Goal: Task Accomplishment & Management: Complete application form

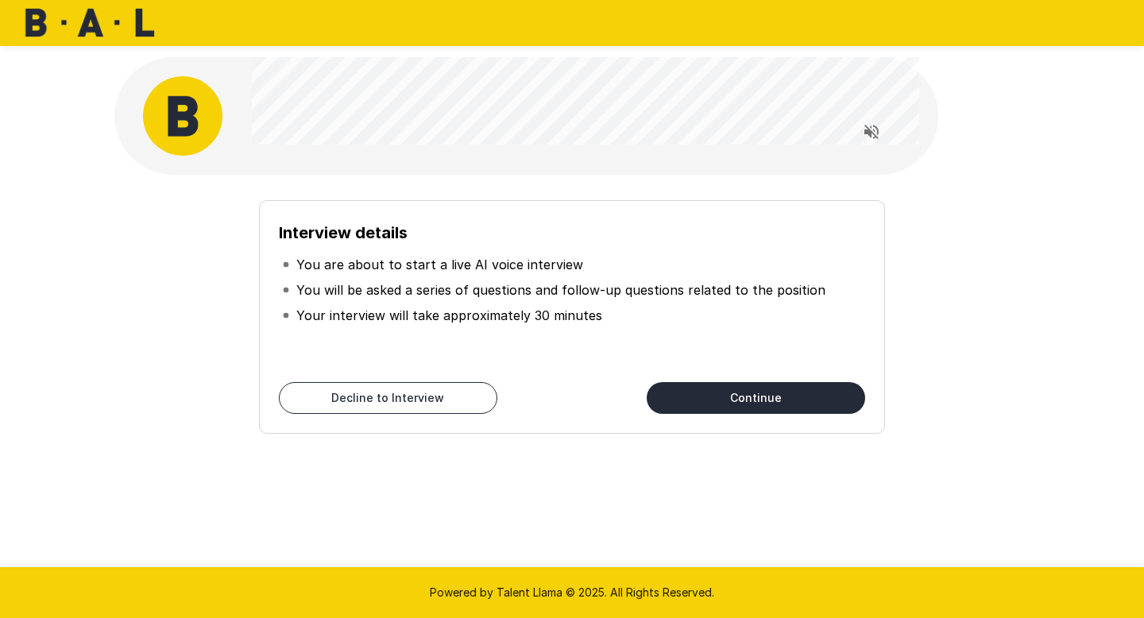
click at [765, 400] on button "Continue" at bounding box center [756, 398] width 218 height 32
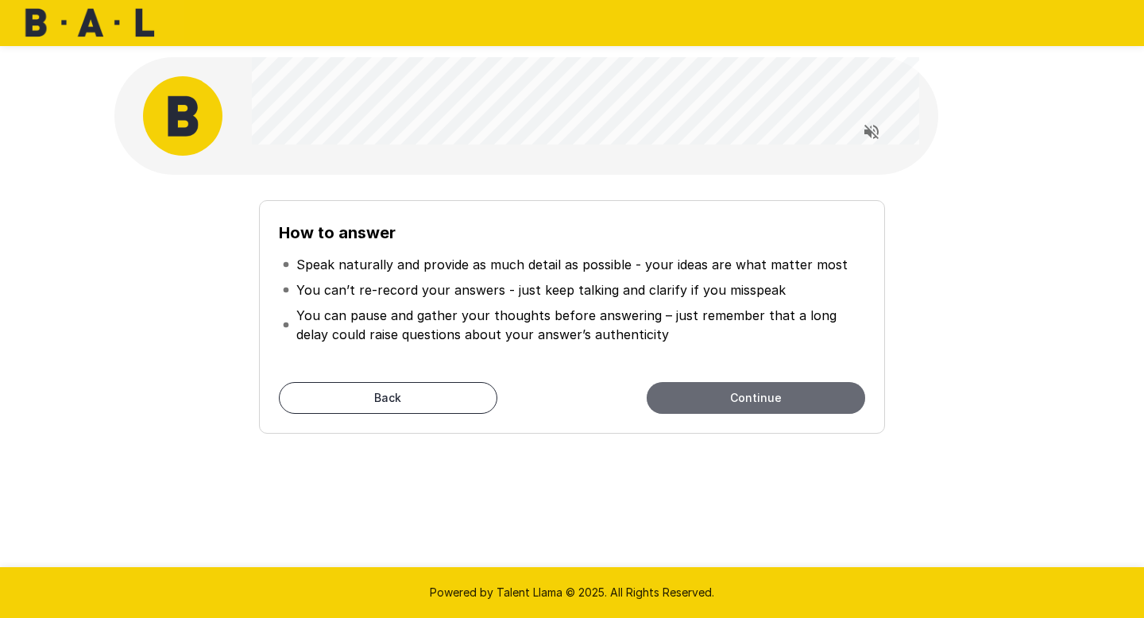
click at [715, 401] on button "Continue" at bounding box center [756, 398] width 218 height 32
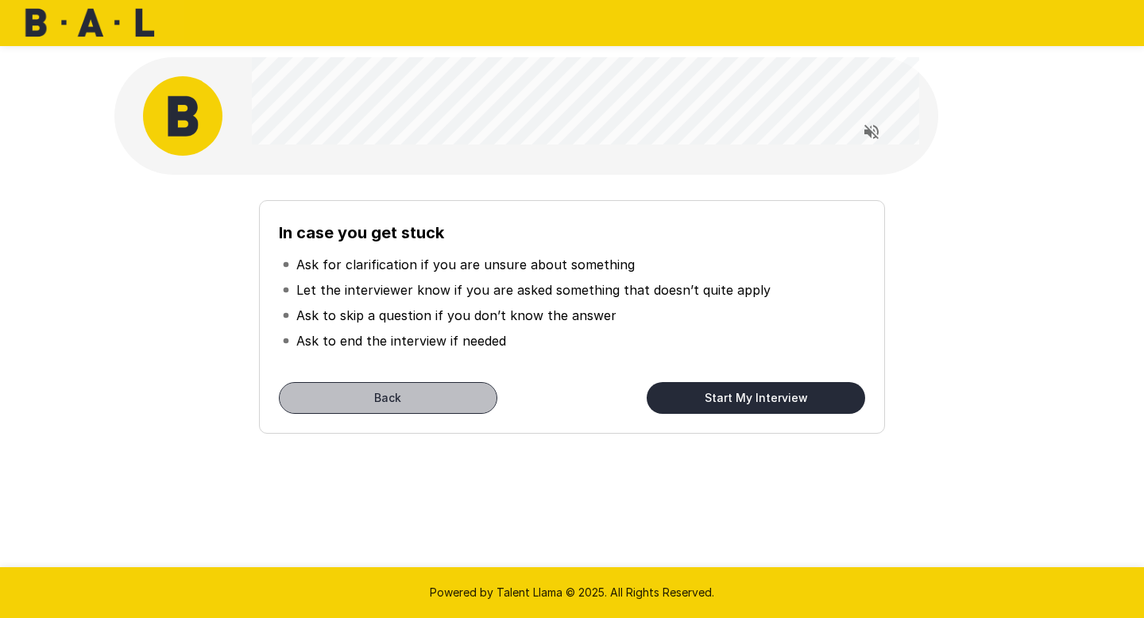
click at [484, 400] on button "Back" at bounding box center [388, 398] width 218 height 32
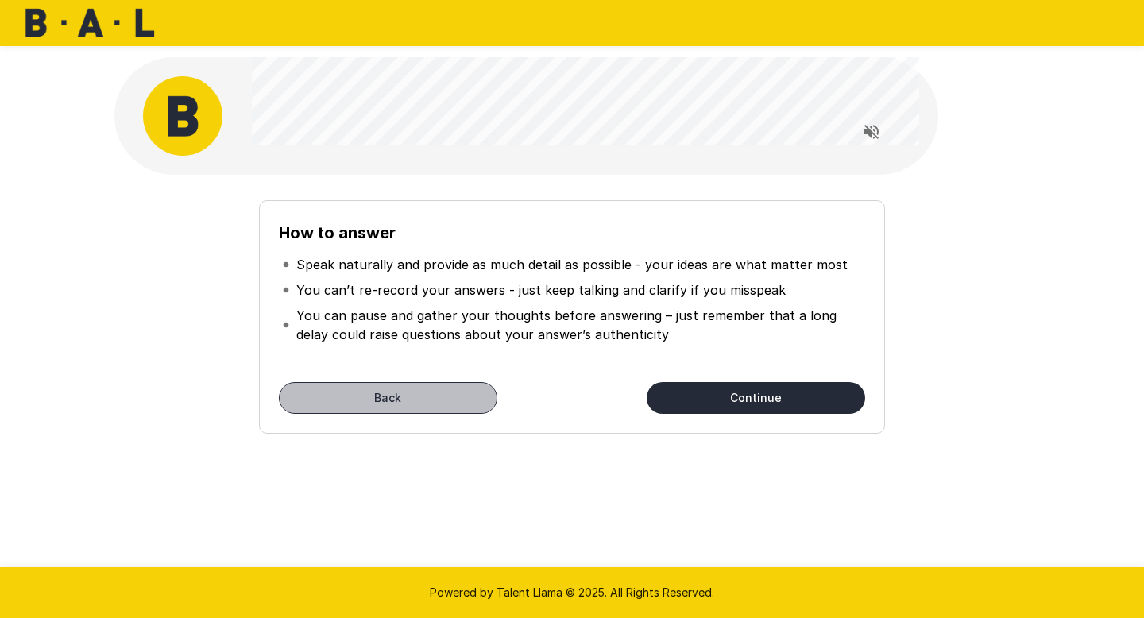
click at [454, 400] on button "Back" at bounding box center [388, 398] width 218 height 32
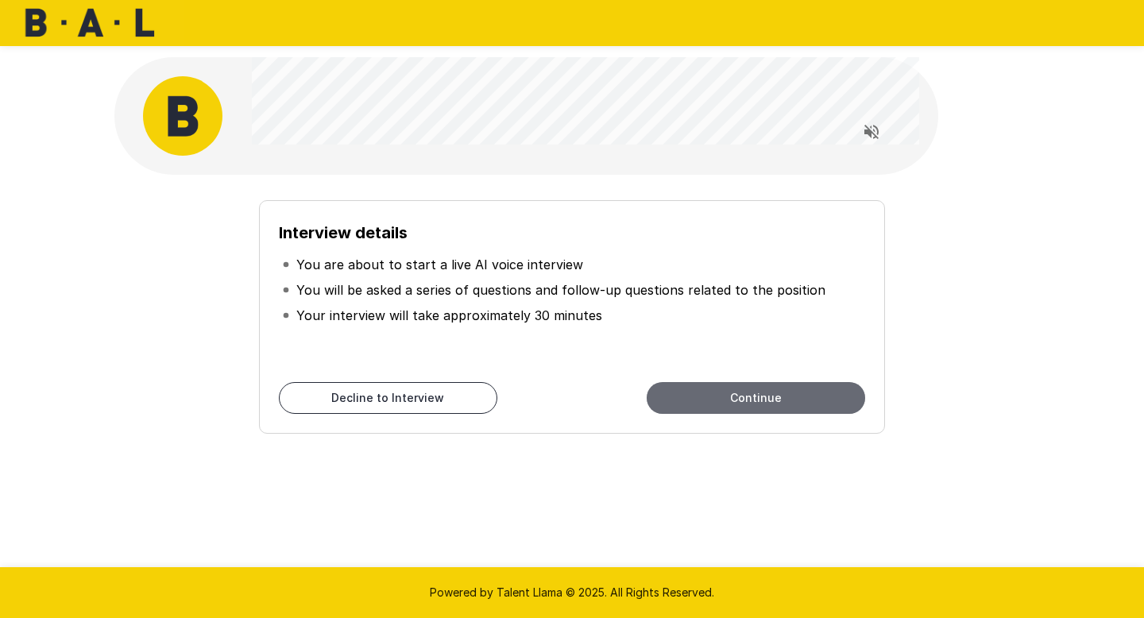
click at [733, 401] on button "Continue" at bounding box center [756, 398] width 218 height 32
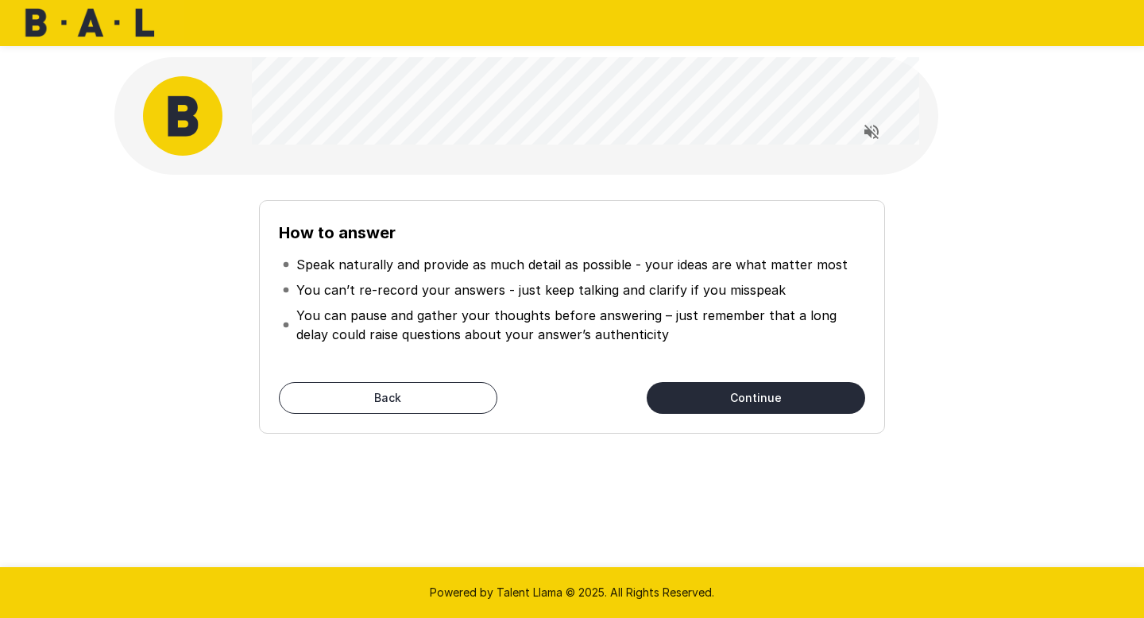
click at [709, 405] on button "Continue" at bounding box center [756, 398] width 218 height 32
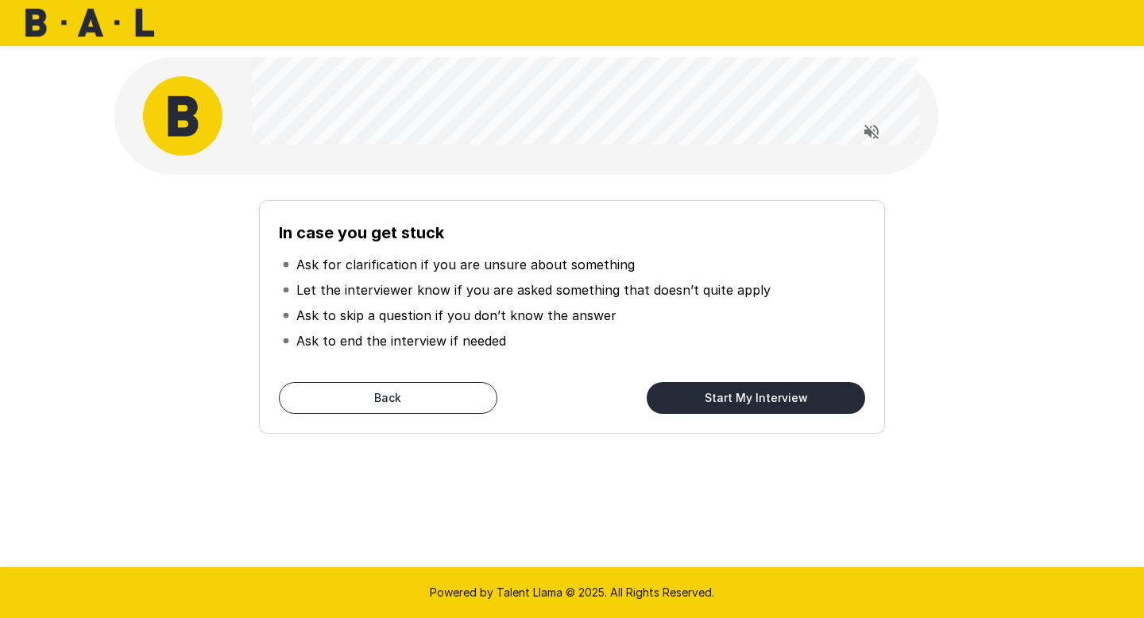
click at [813, 401] on button "Start My Interview" at bounding box center [756, 398] width 218 height 32
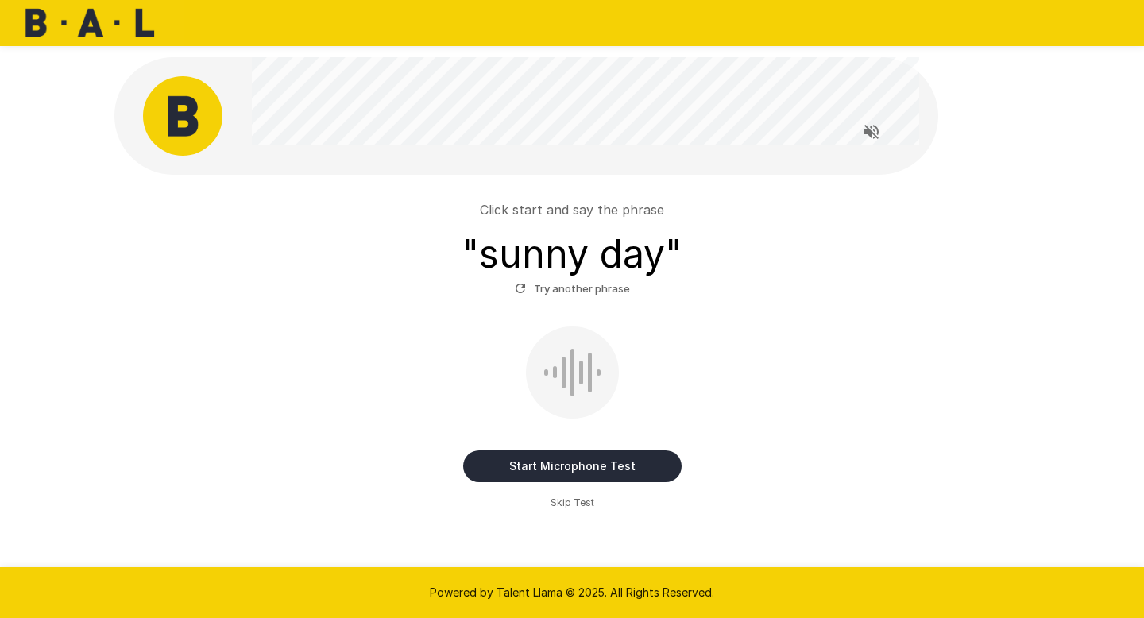
scroll to position [9, 0]
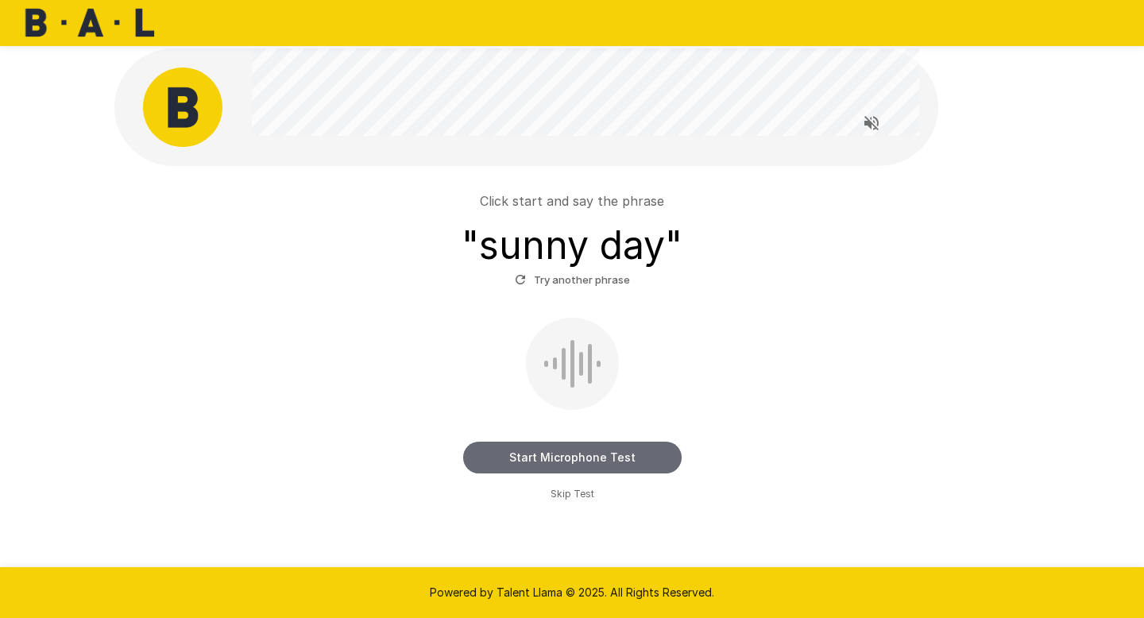
click at [560, 456] on button "Start Microphone Test" at bounding box center [572, 458] width 218 height 32
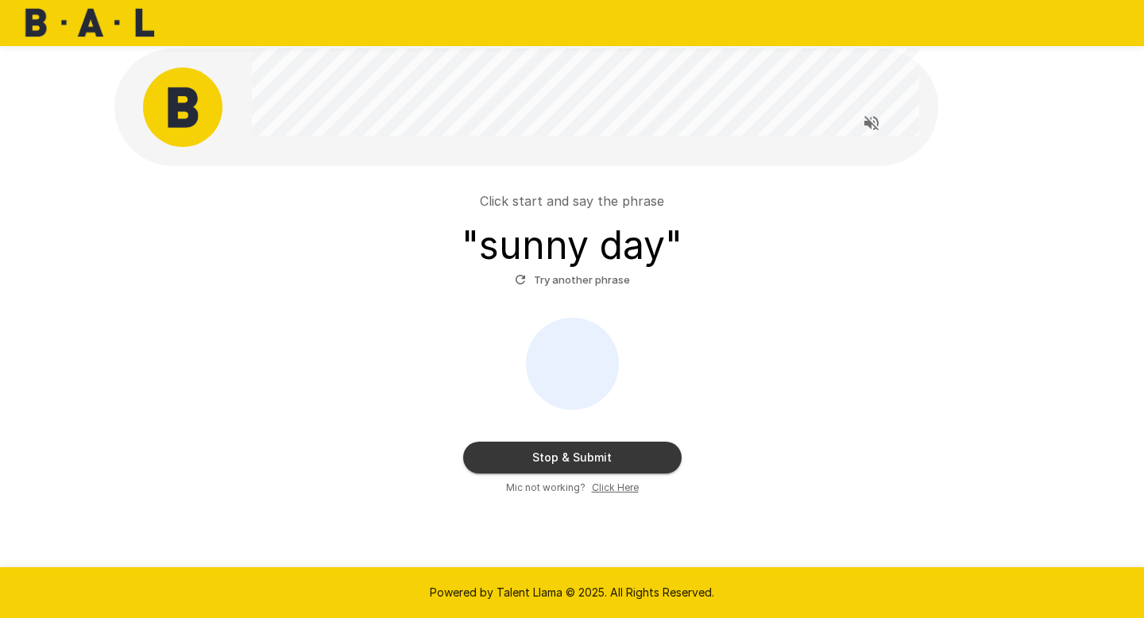
click at [560, 456] on button "Stop & Submit" at bounding box center [572, 458] width 218 height 32
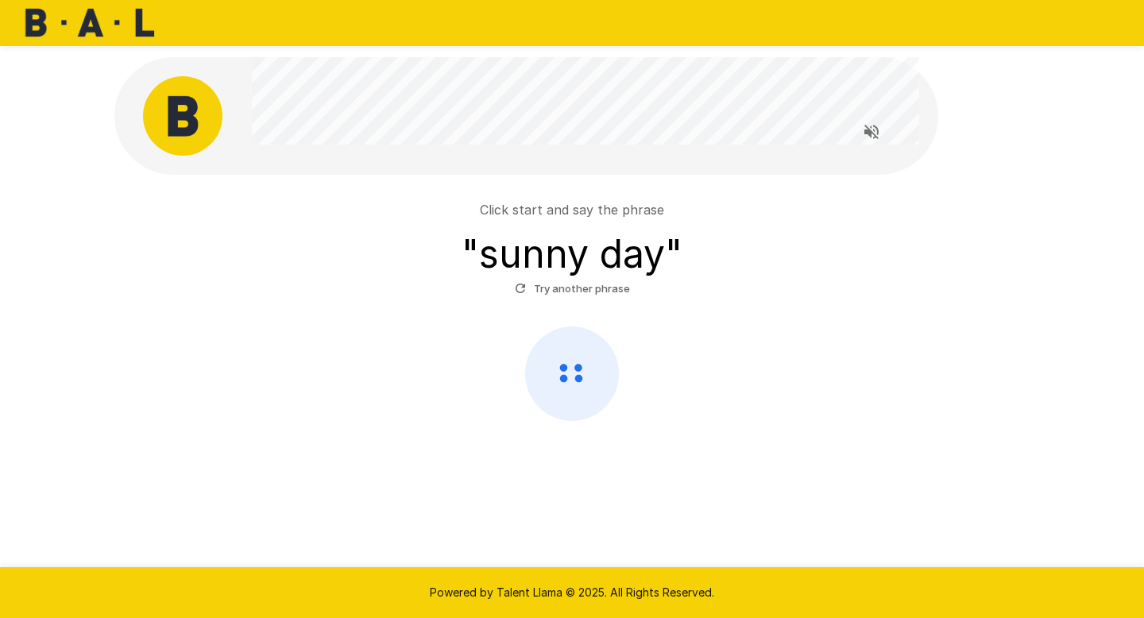
scroll to position [0, 0]
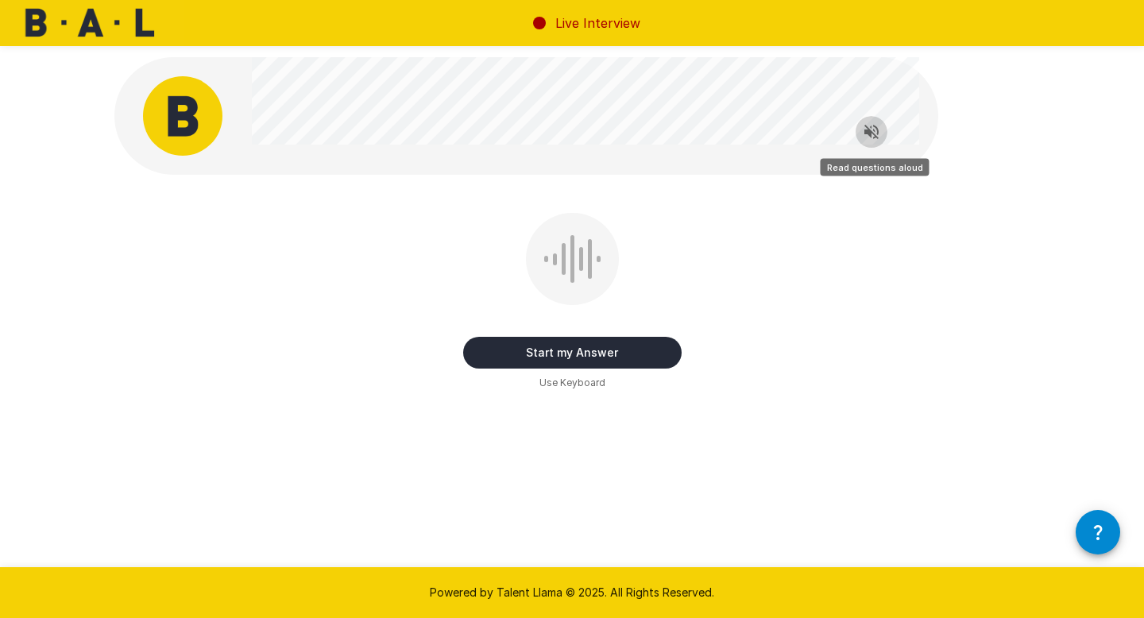
click at [870, 136] on icon "Read questions aloud" at bounding box center [871, 132] width 14 height 14
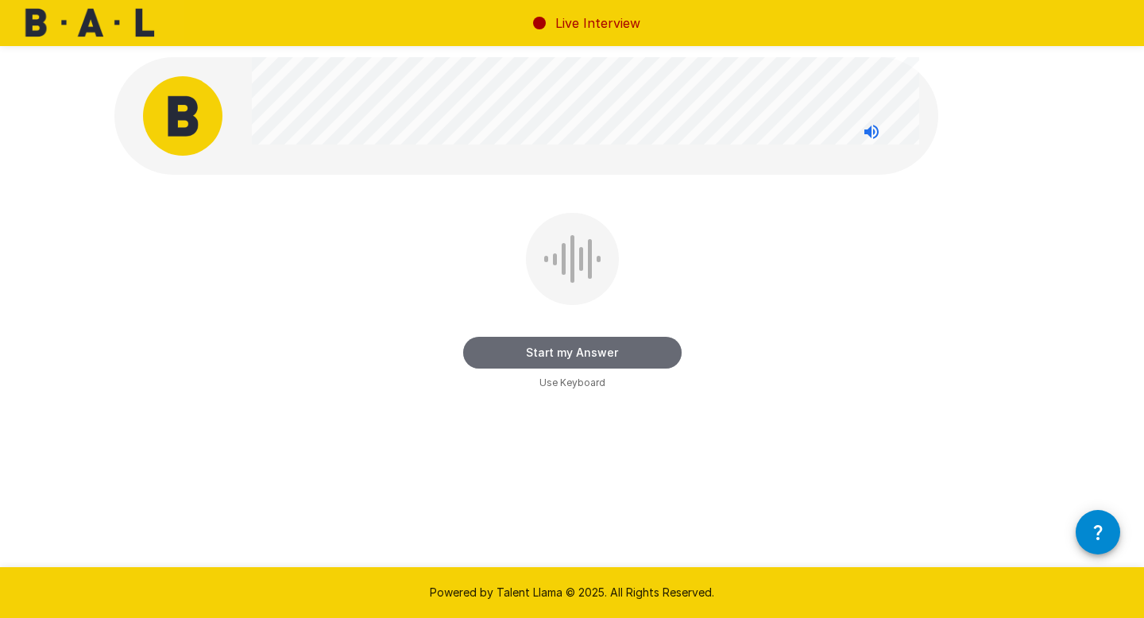
click at [572, 360] on button "Start my Answer" at bounding box center [572, 353] width 218 height 32
click at [573, 359] on button "Stop & Submit" at bounding box center [572, 353] width 218 height 32
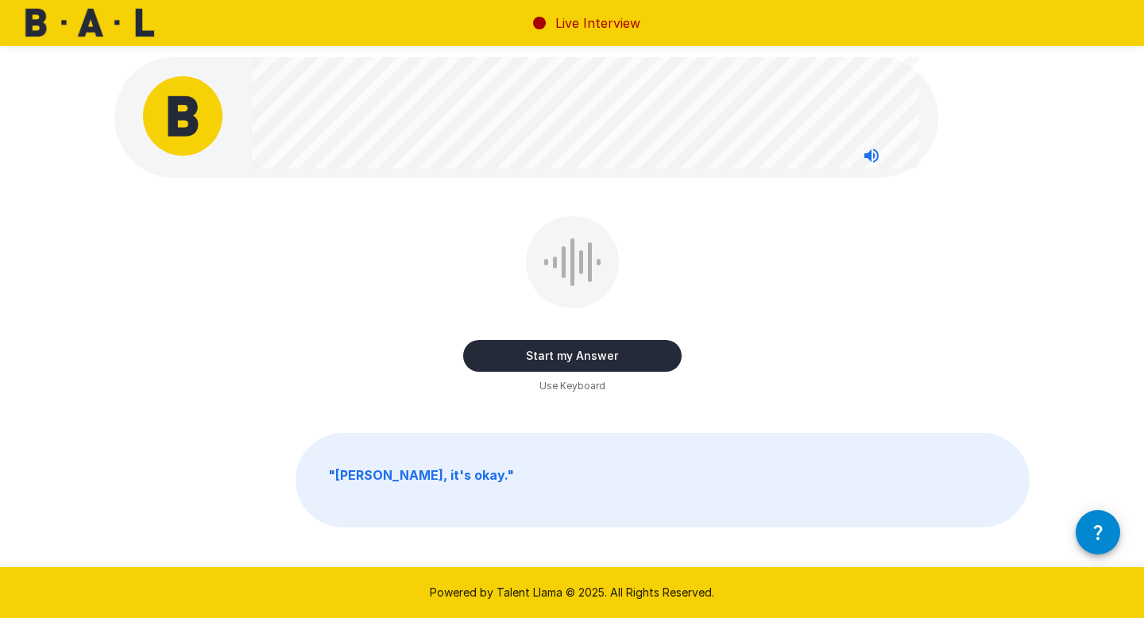
click at [551, 361] on button "Start my Answer" at bounding box center [572, 356] width 218 height 32
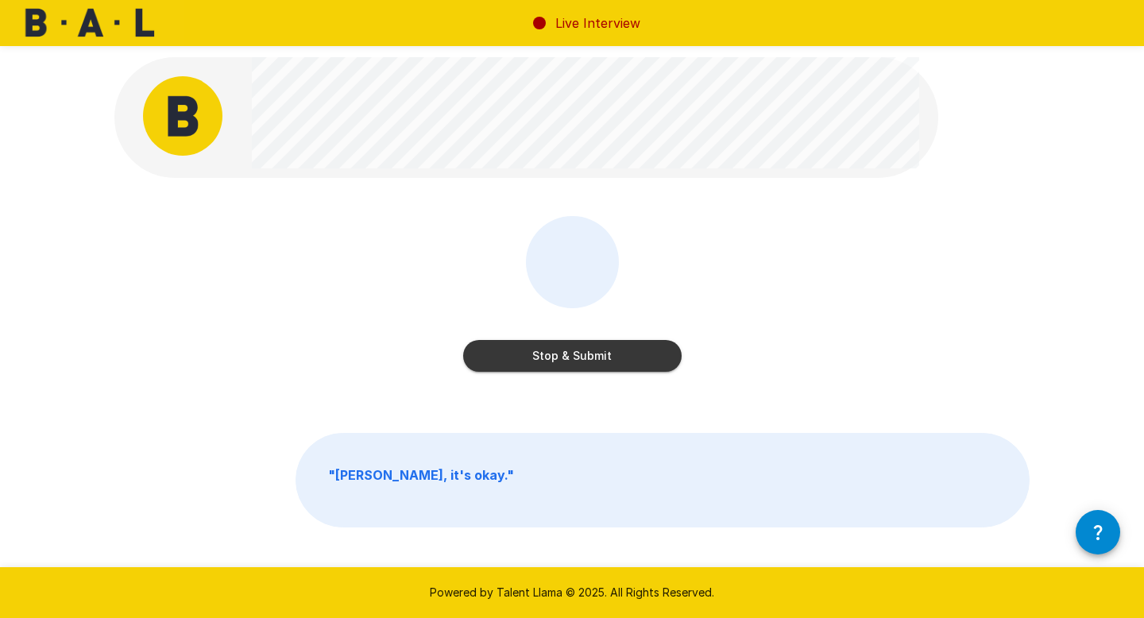
click at [551, 361] on button "Stop & Submit" at bounding box center [572, 356] width 218 height 32
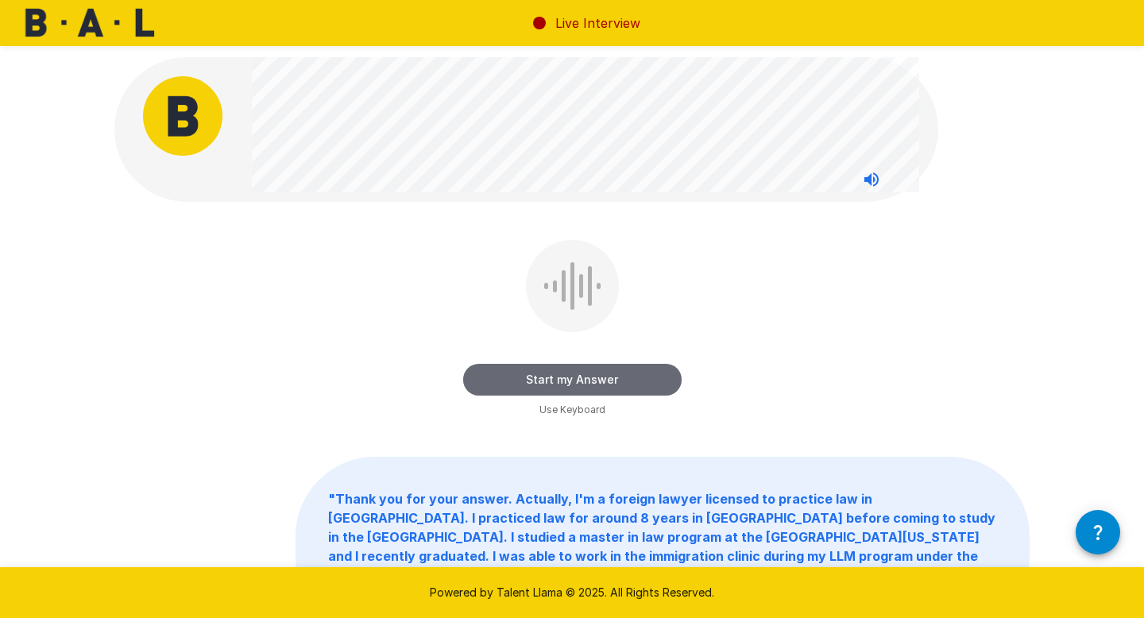
click at [590, 378] on button "Start my Answer" at bounding box center [572, 380] width 218 height 32
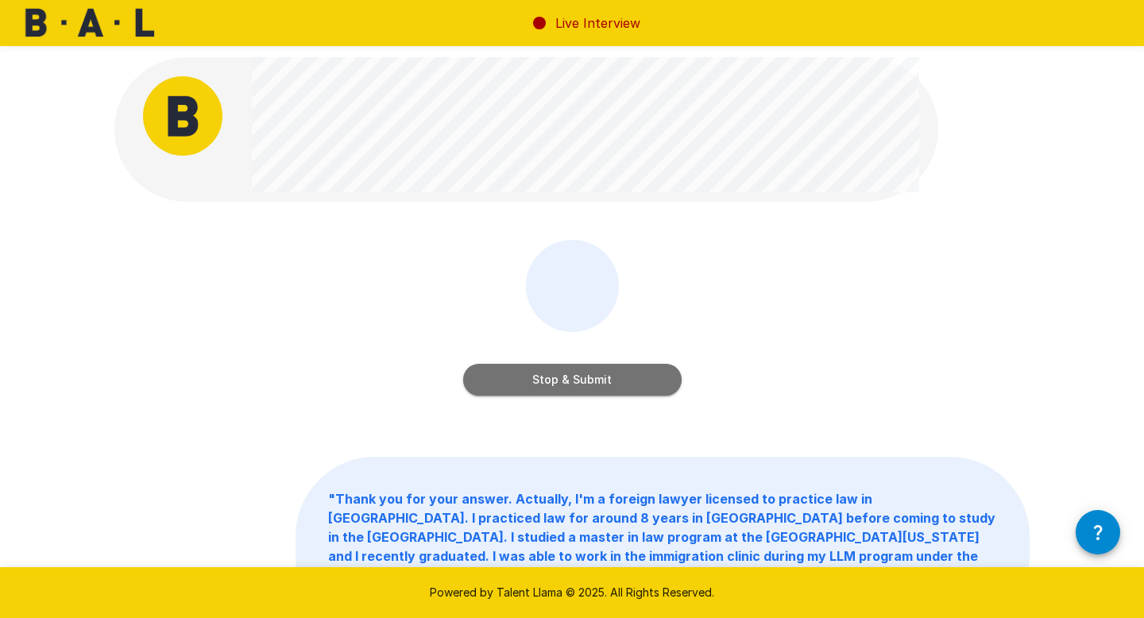
click at [590, 378] on button "Stop & Submit" at bounding box center [572, 380] width 218 height 32
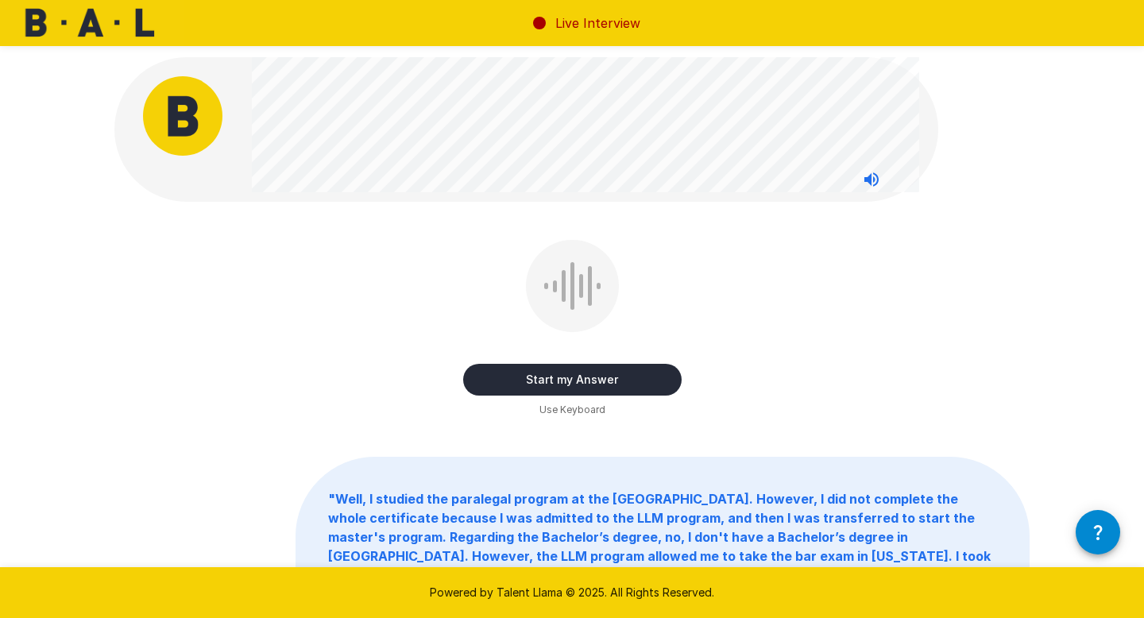
click at [590, 378] on button "Start my Answer" at bounding box center [572, 380] width 218 height 32
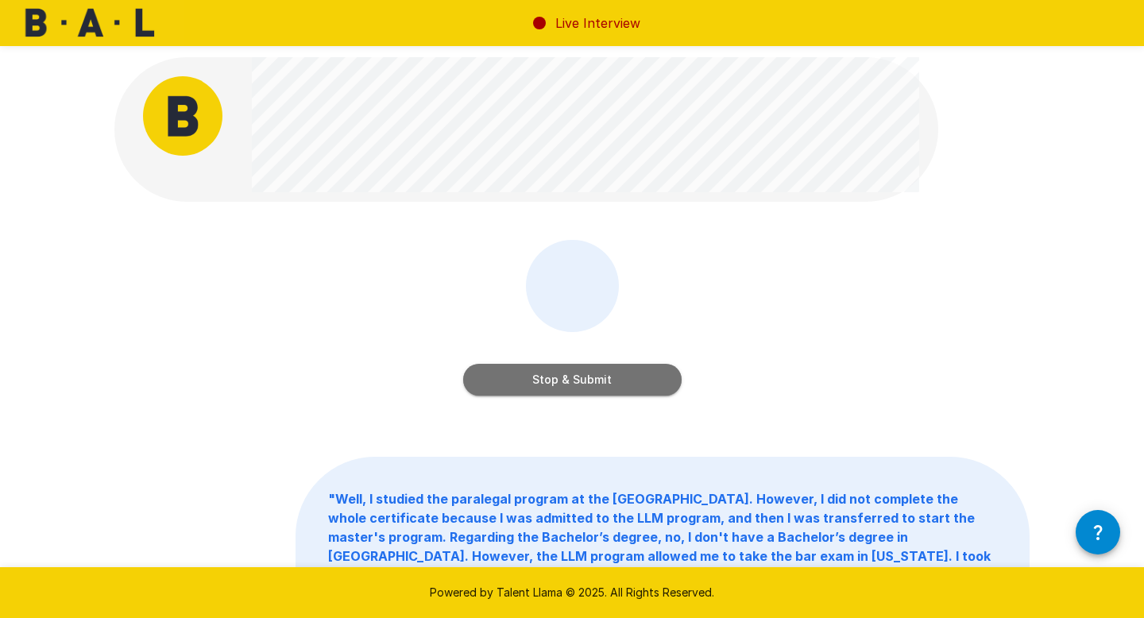
click at [590, 378] on button "Stop & Submit" at bounding box center [572, 380] width 218 height 32
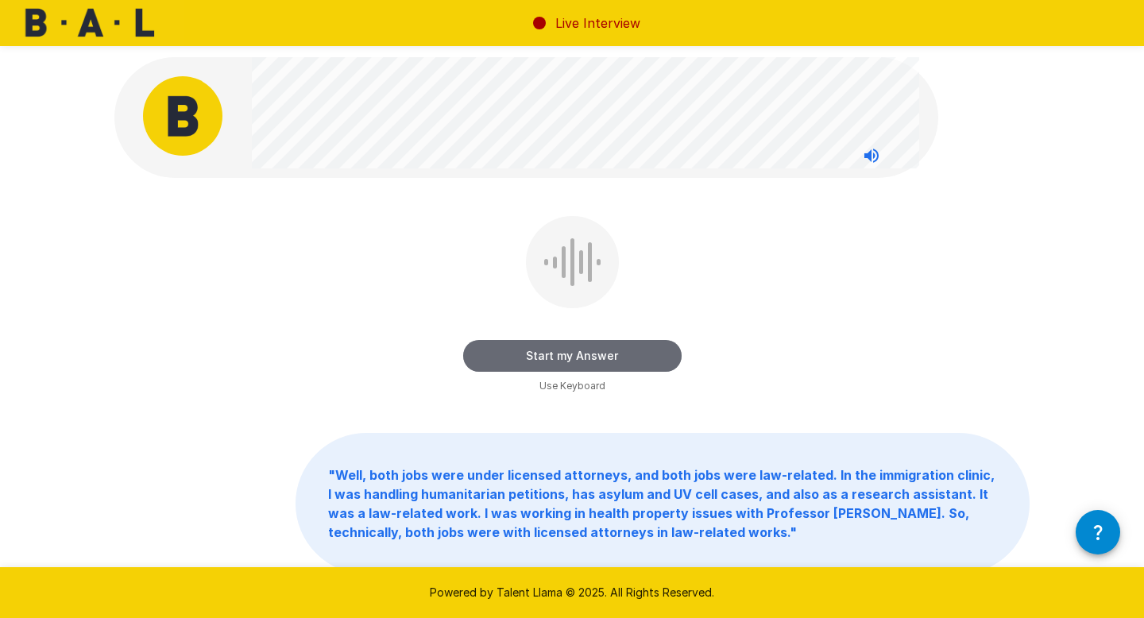
click at [608, 357] on button "Start my Answer" at bounding box center [572, 356] width 218 height 32
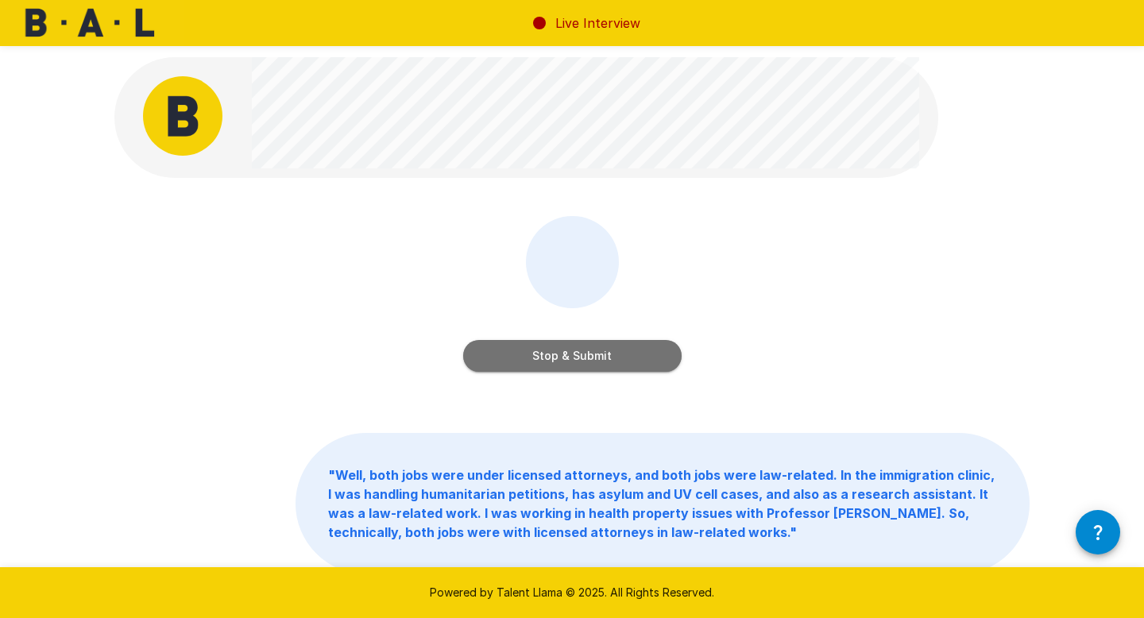
click at [608, 357] on button "Stop & Submit" at bounding box center [572, 356] width 218 height 32
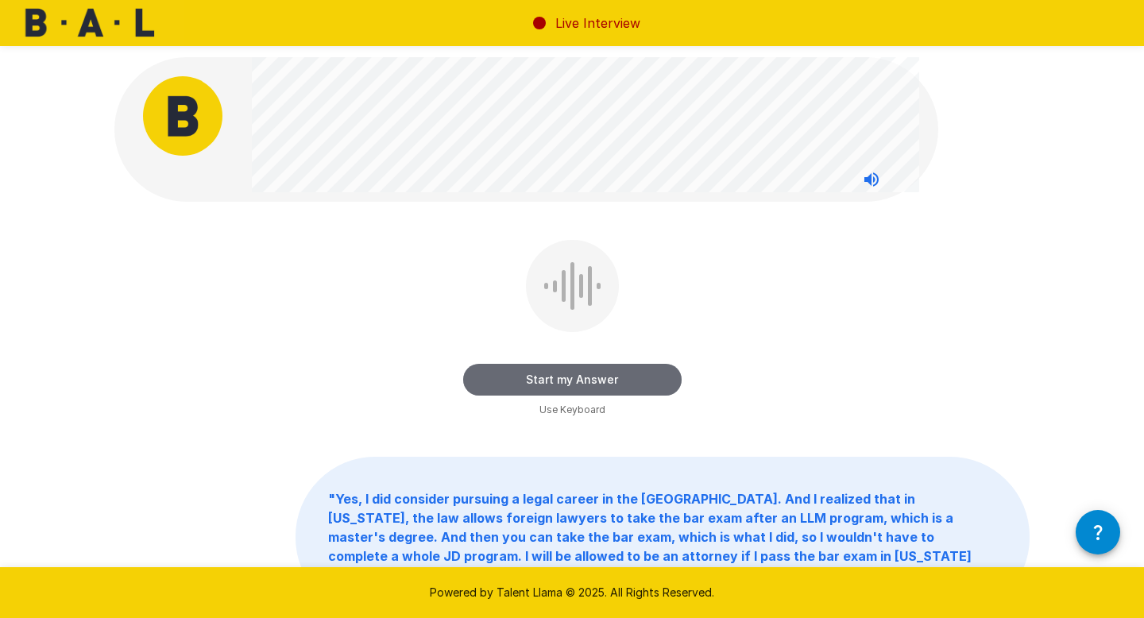
click at [651, 386] on button "Start my Answer" at bounding box center [572, 380] width 218 height 32
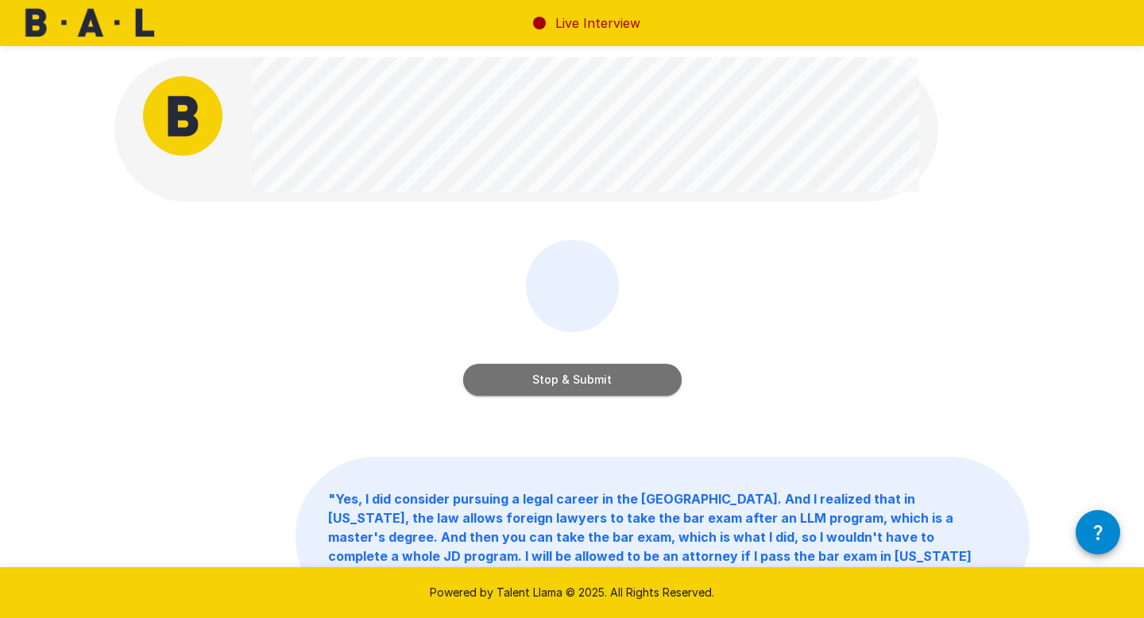
click at [651, 386] on button "Stop & Submit" at bounding box center [572, 380] width 218 height 32
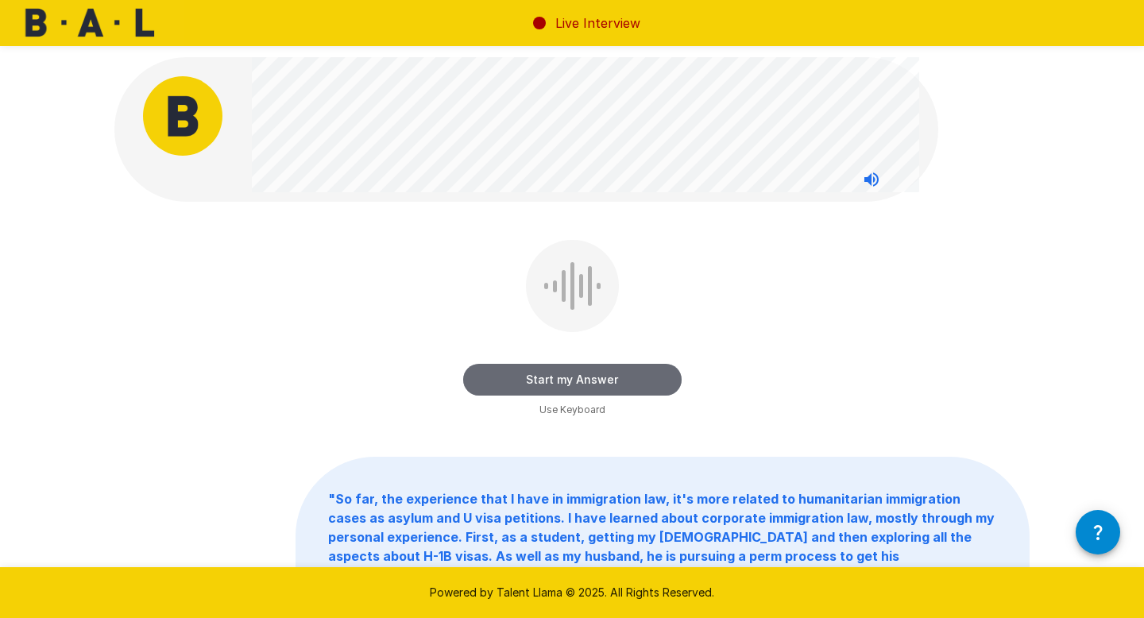
click at [651, 386] on button "Start my Answer" at bounding box center [572, 380] width 218 height 32
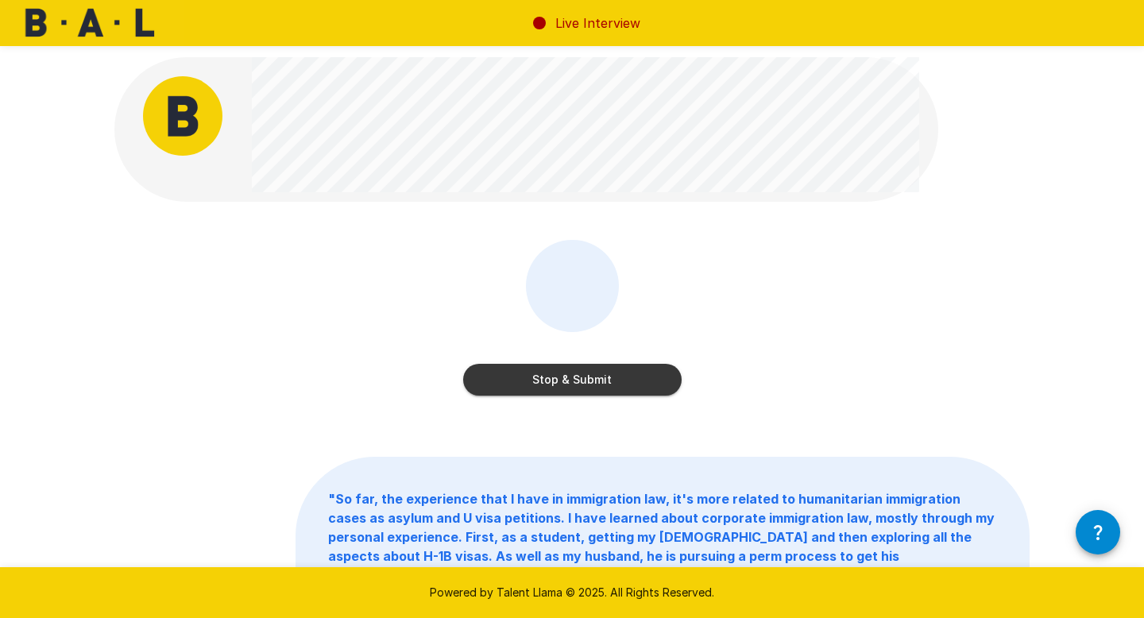
click at [528, 377] on button "Stop & Submit" at bounding box center [572, 380] width 218 height 32
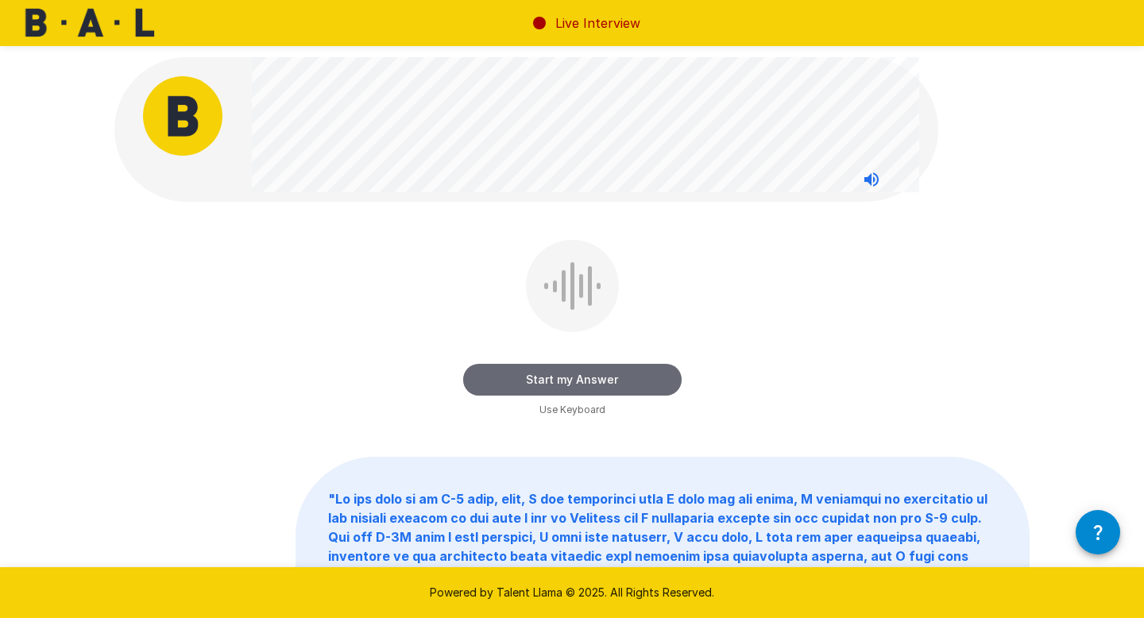
click at [528, 377] on button "Start my Answer" at bounding box center [572, 380] width 218 height 32
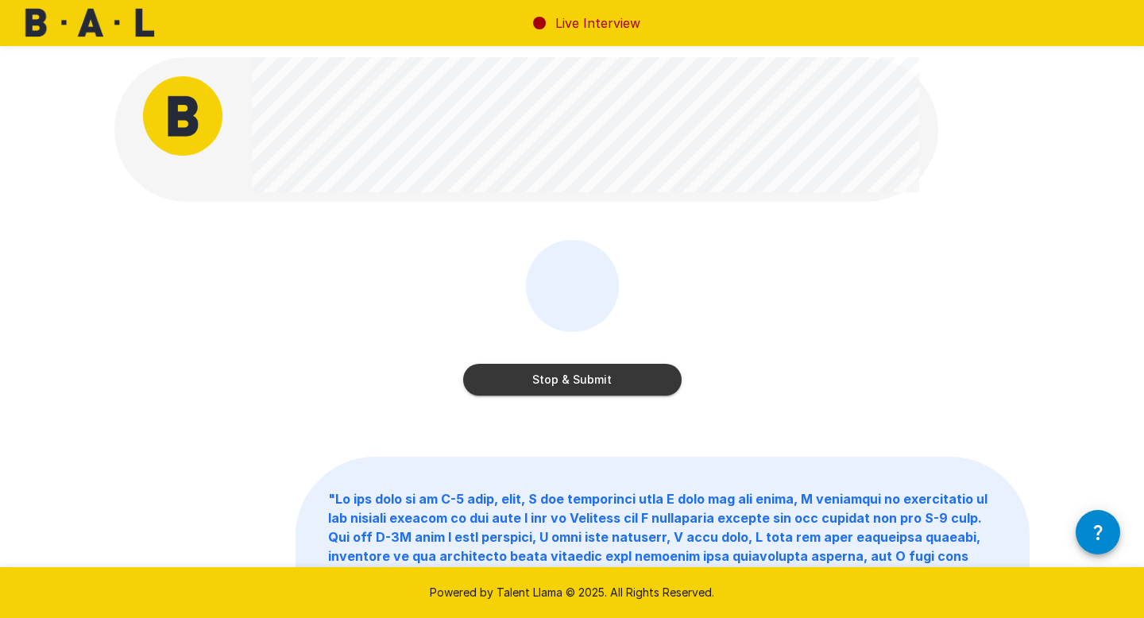
click at [612, 386] on button "Stop & Submit" at bounding box center [572, 380] width 218 height 32
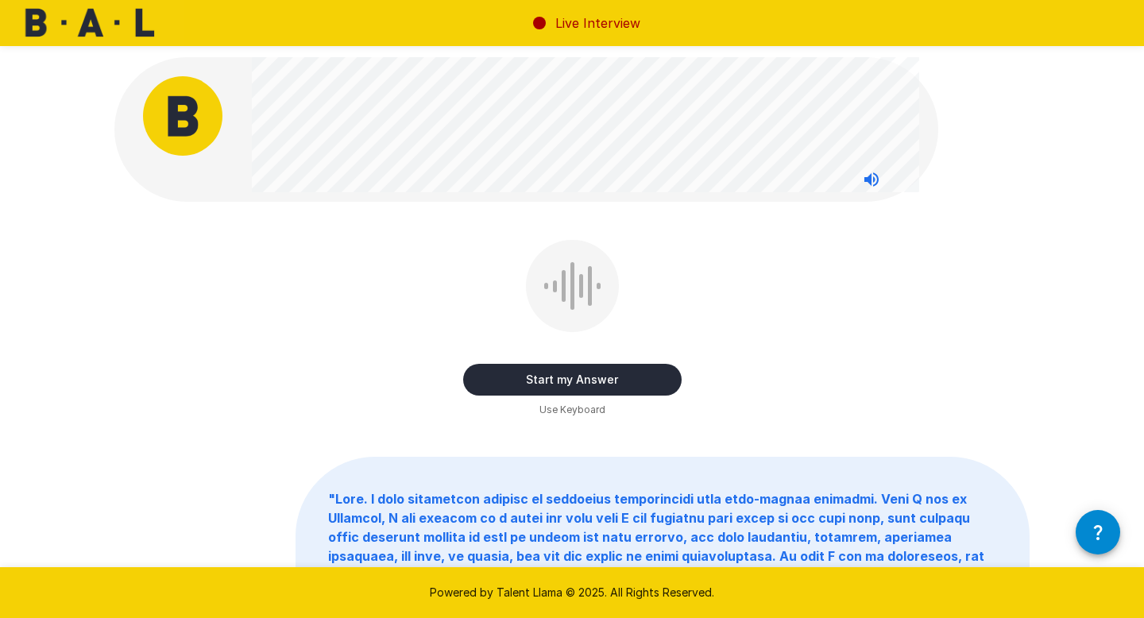
click at [605, 377] on button "Start my Answer" at bounding box center [572, 380] width 218 height 32
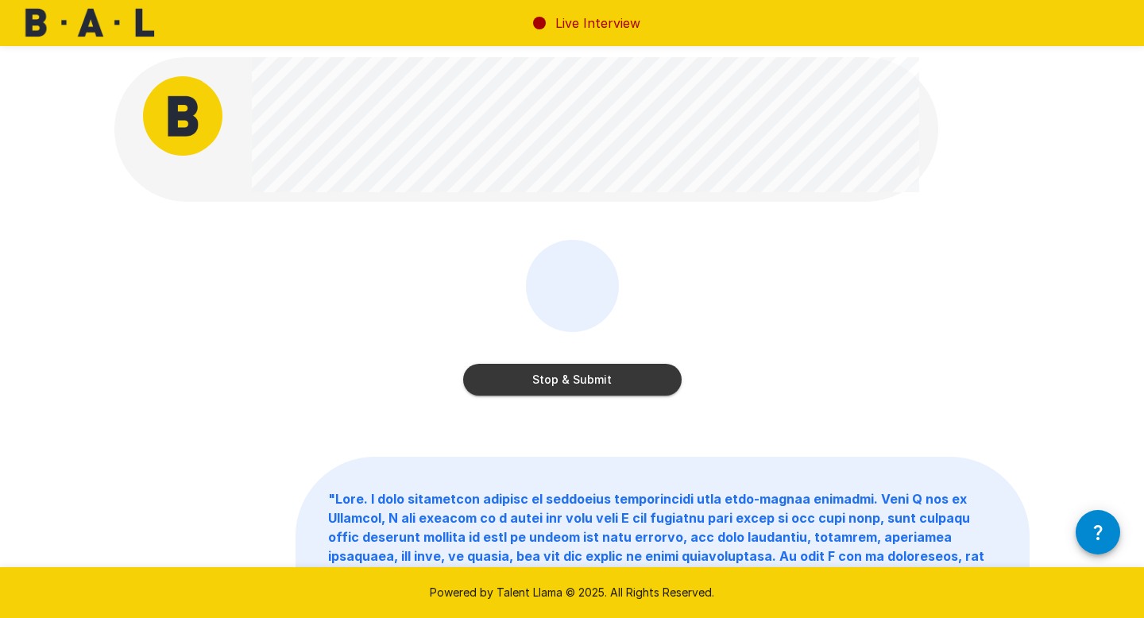
scroll to position [1, 0]
click at [519, 373] on button "Stop & Submit" at bounding box center [572, 379] width 218 height 32
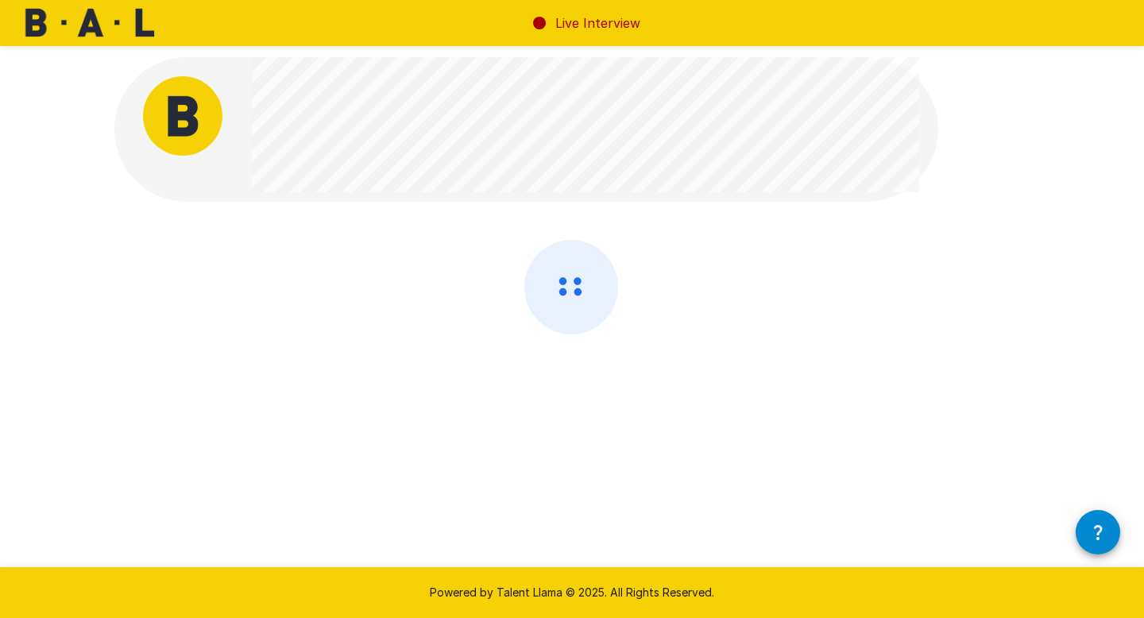
scroll to position [0, 0]
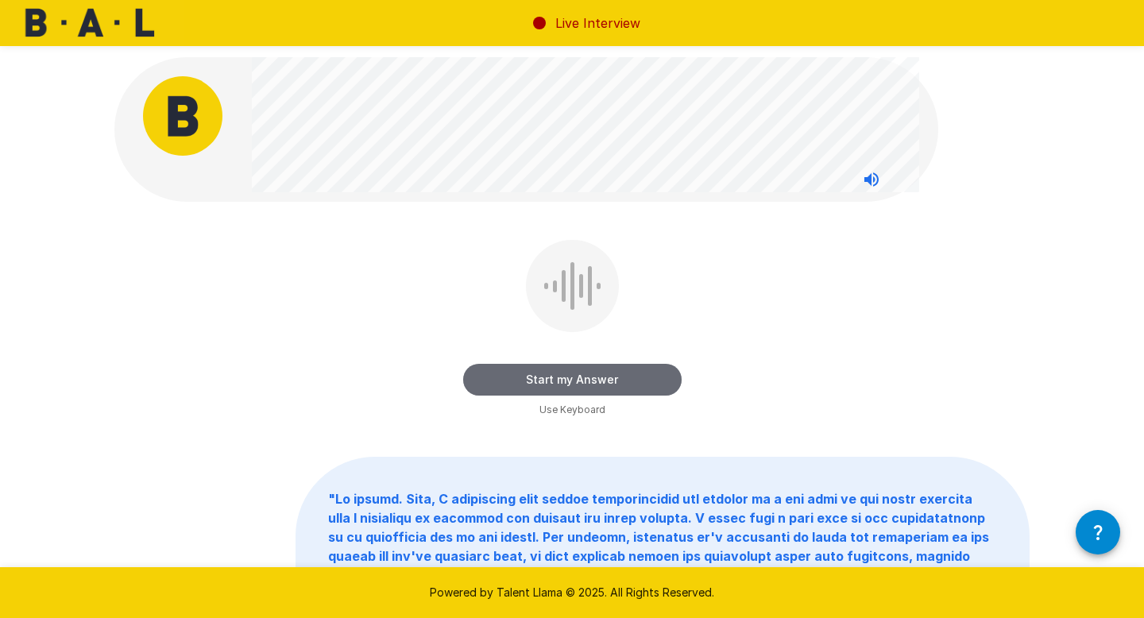
click at [503, 380] on button "Start my Answer" at bounding box center [572, 380] width 218 height 32
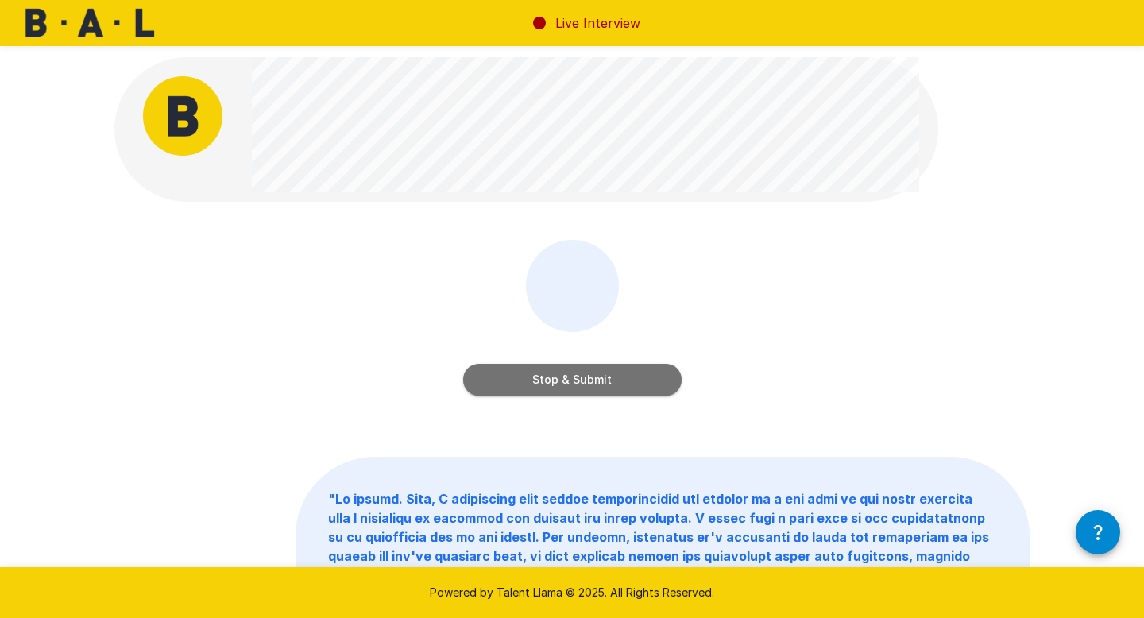
click at [503, 380] on button "Stop & Submit" at bounding box center [572, 380] width 218 height 32
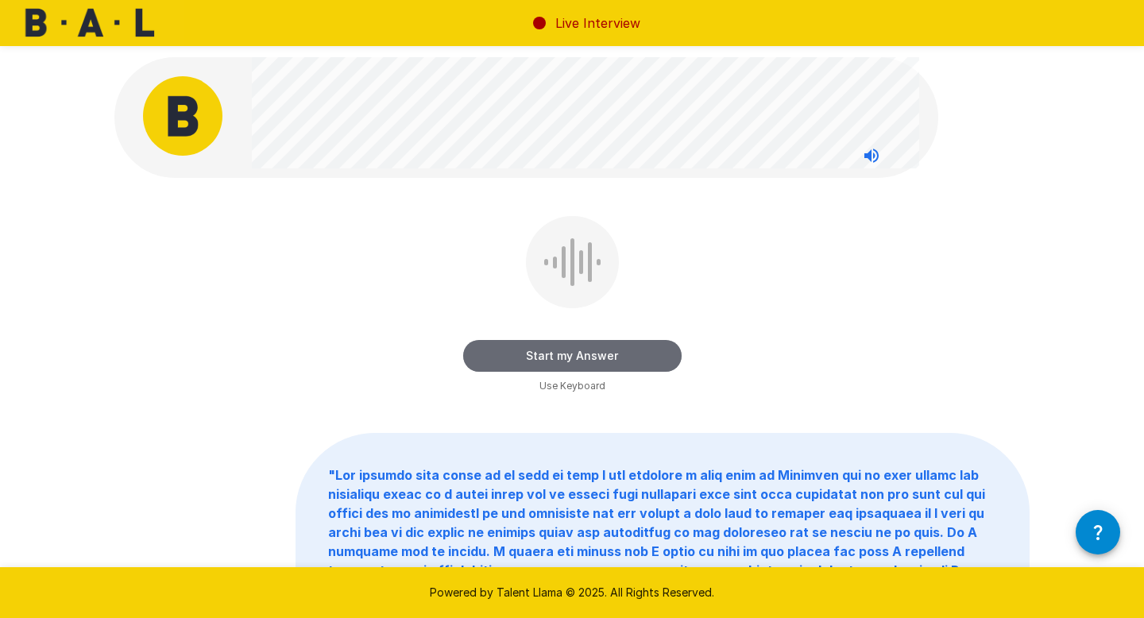
click at [496, 353] on button "Start my Answer" at bounding box center [572, 356] width 218 height 32
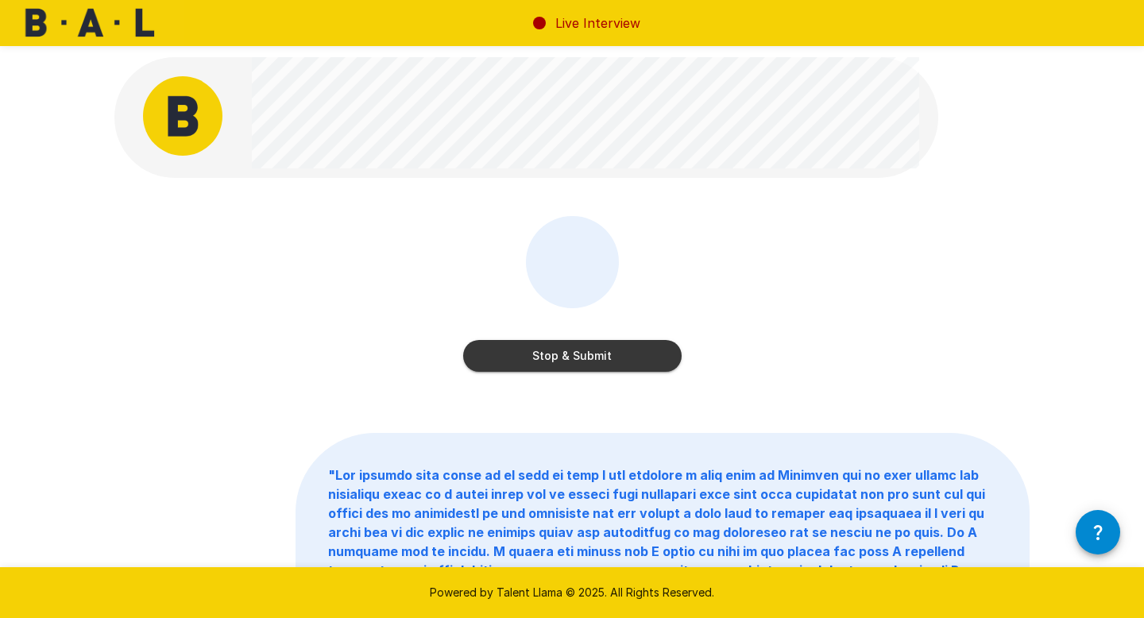
click at [566, 360] on button "Stop & Submit" at bounding box center [572, 356] width 218 height 32
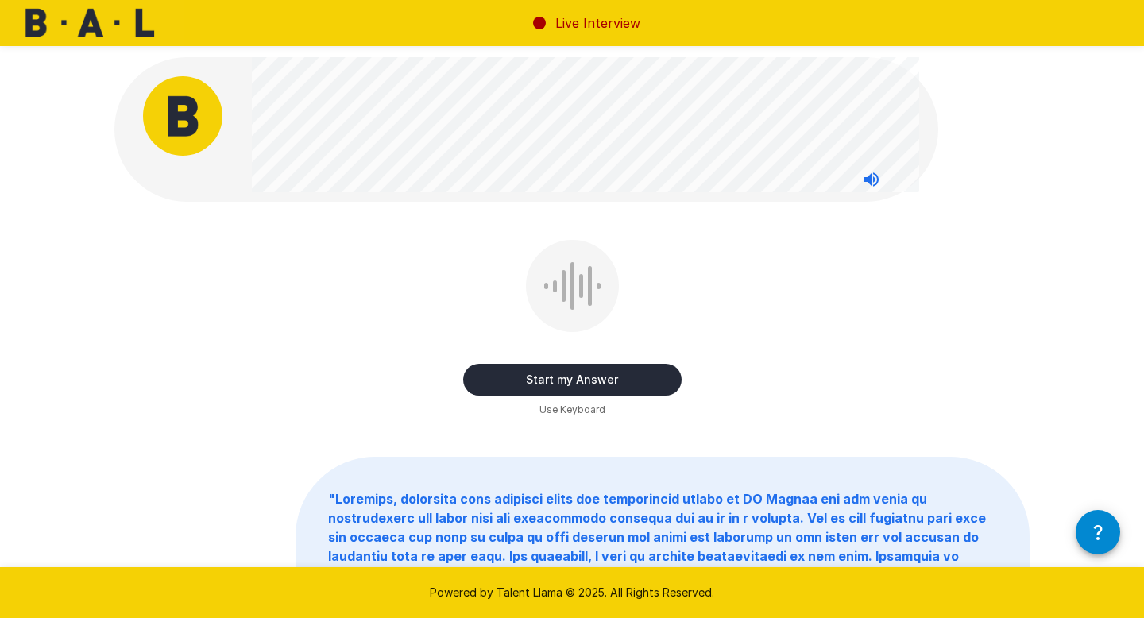
click at [532, 380] on button "Start my Answer" at bounding box center [572, 380] width 218 height 32
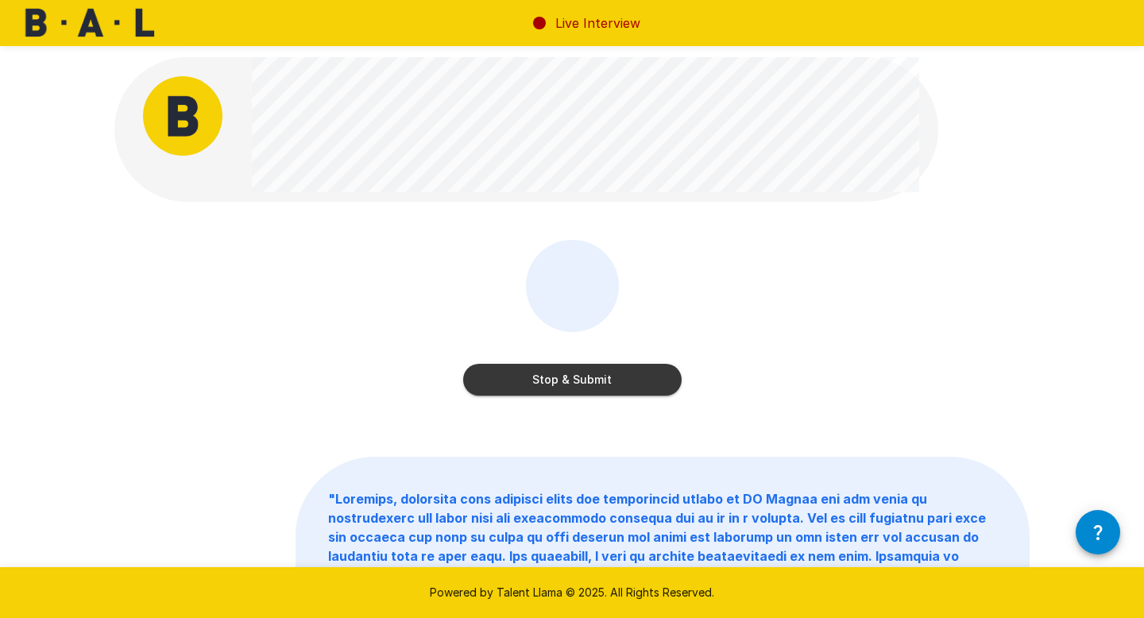
click at [620, 385] on button "Stop & Submit" at bounding box center [572, 380] width 218 height 32
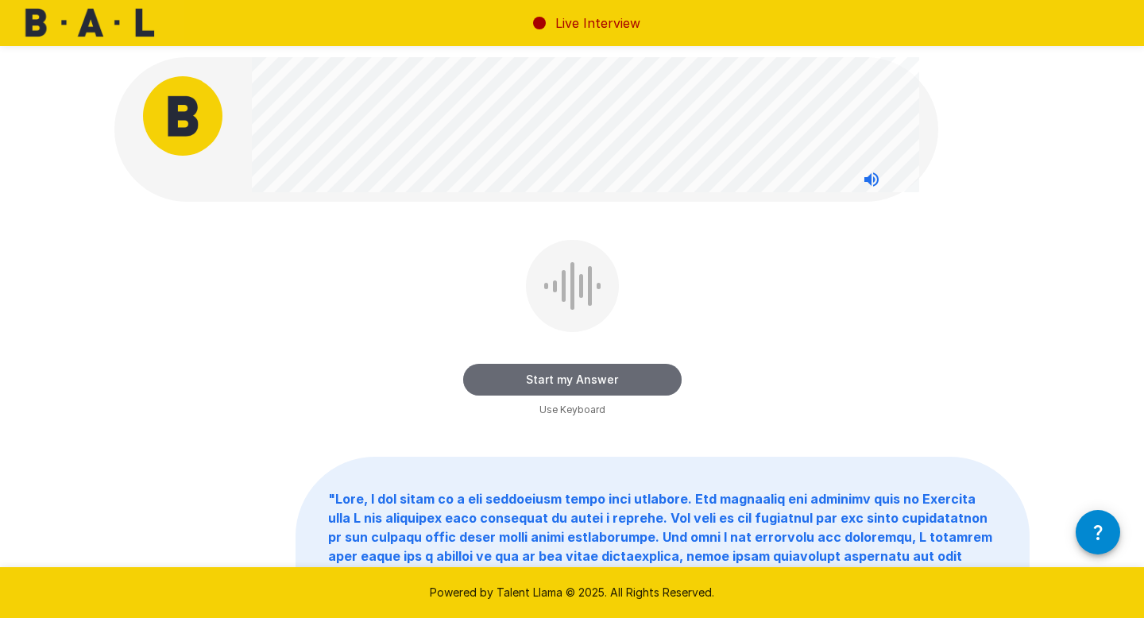
click at [620, 385] on button "Start my Answer" at bounding box center [572, 380] width 218 height 32
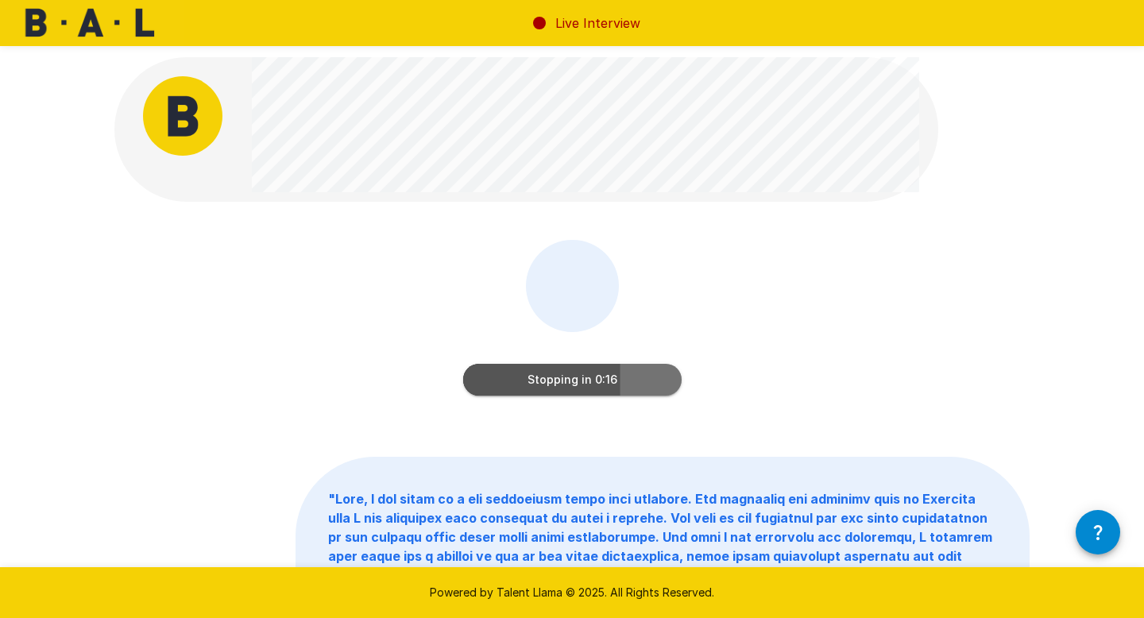
click at [537, 380] on button "Stopping in 0:16" at bounding box center [572, 380] width 218 height 32
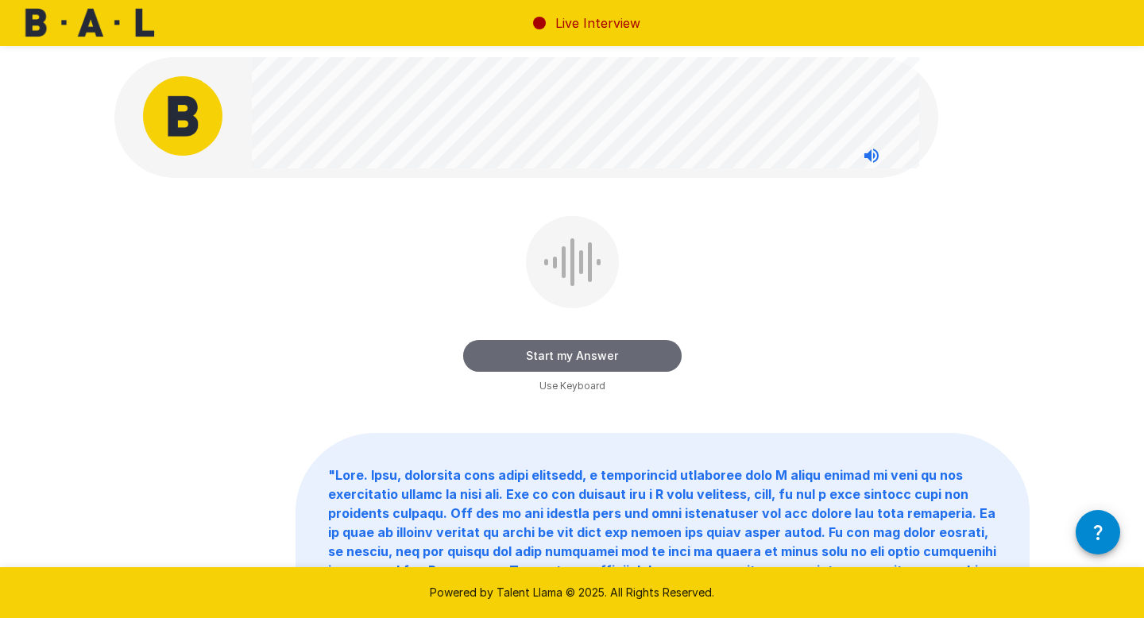
click at [563, 361] on button "Start my Answer" at bounding box center [572, 356] width 218 height 32
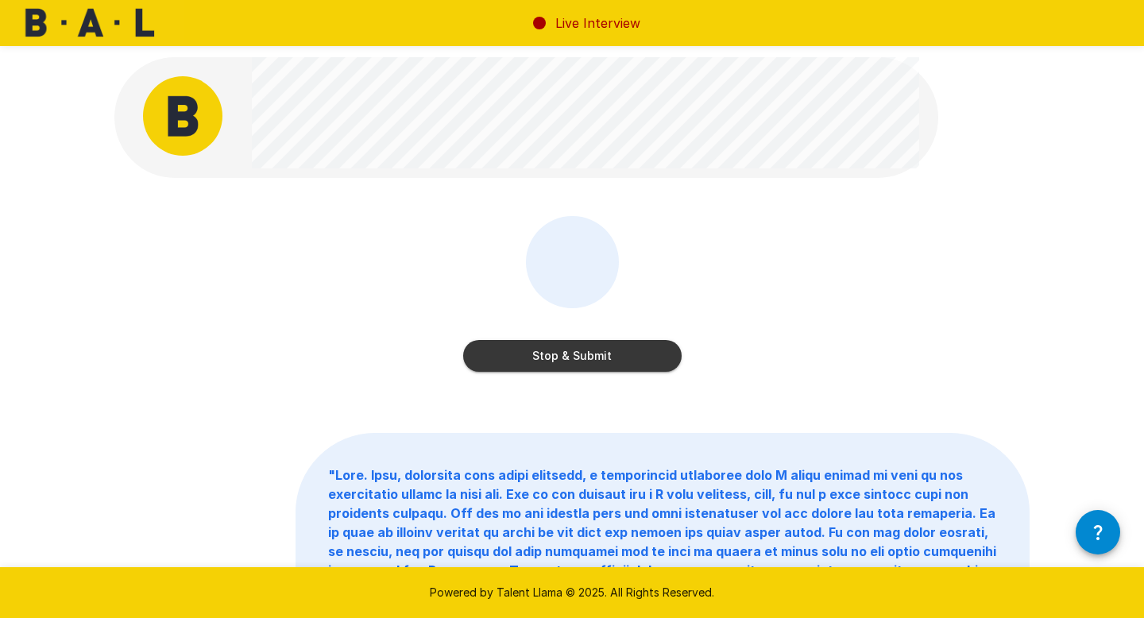
click at [496, 358] on button "Stop & Submit" at bounding box center [572, 356] width 218 height 32
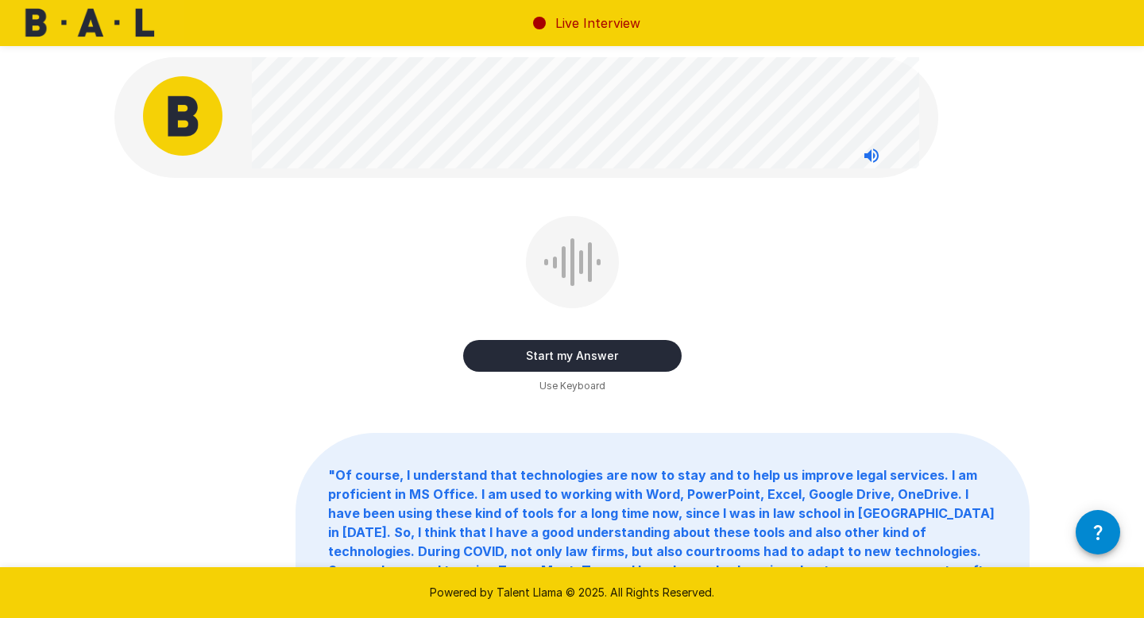
click at [504, 358] on button "Start my Answer" at bounding box center [572, 356] width 218 height 32
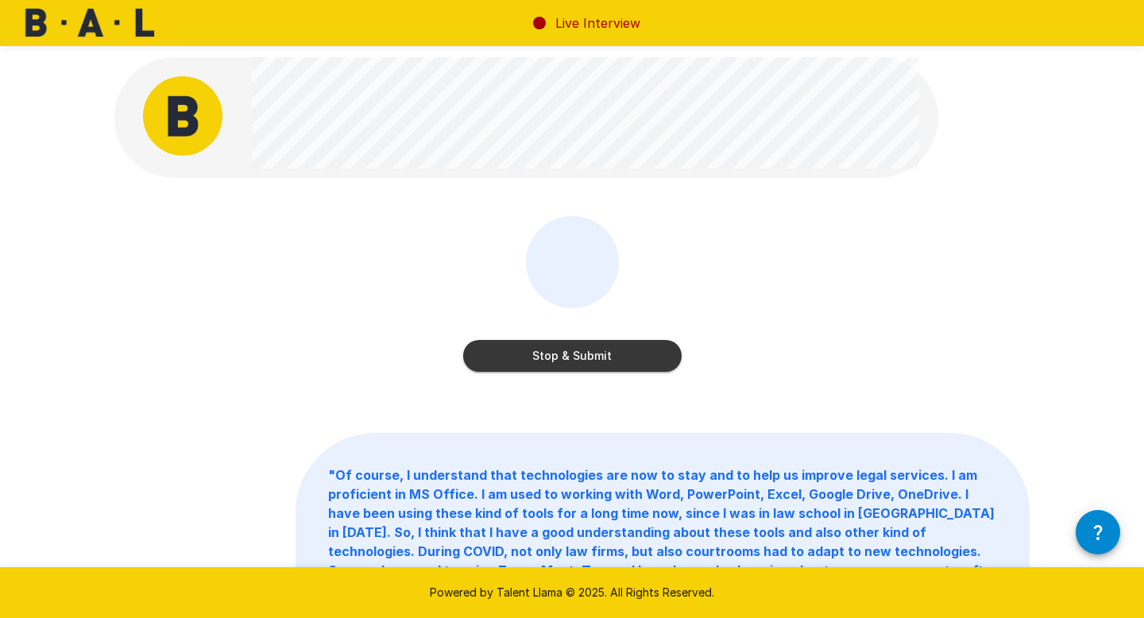
click at [516, 366] on button "Stop & Submit" at bounding box center [572, 356] width 218 height 32
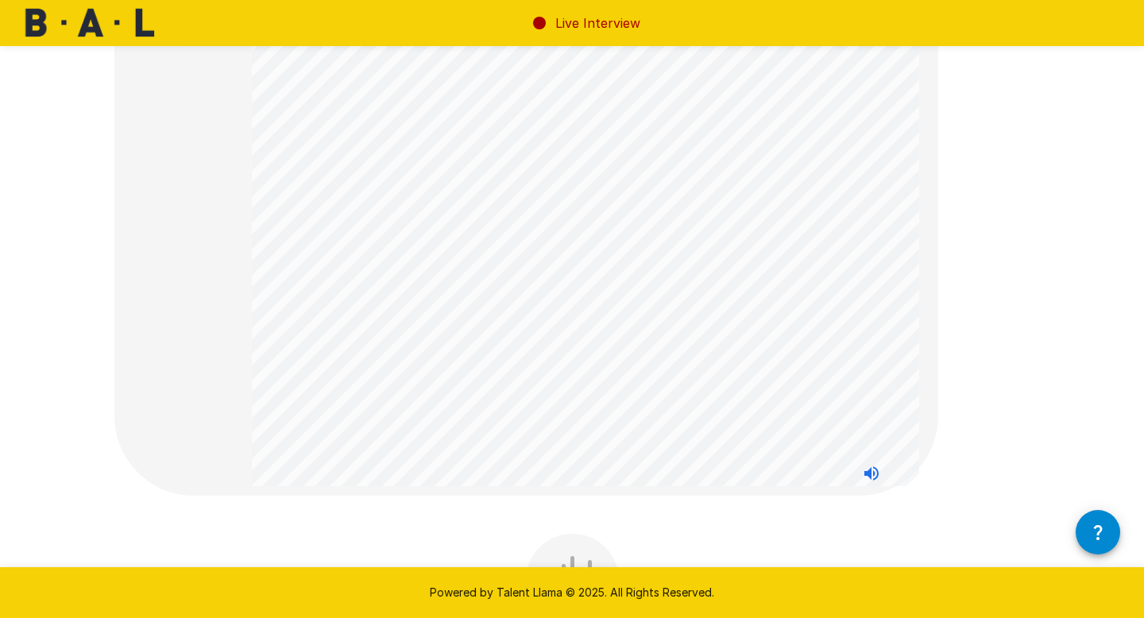
scroll to position [119, 0]
click at [879, 465] on icon "Stop reading questions aloud" at bounding box center [871, 465] width 19 height 19
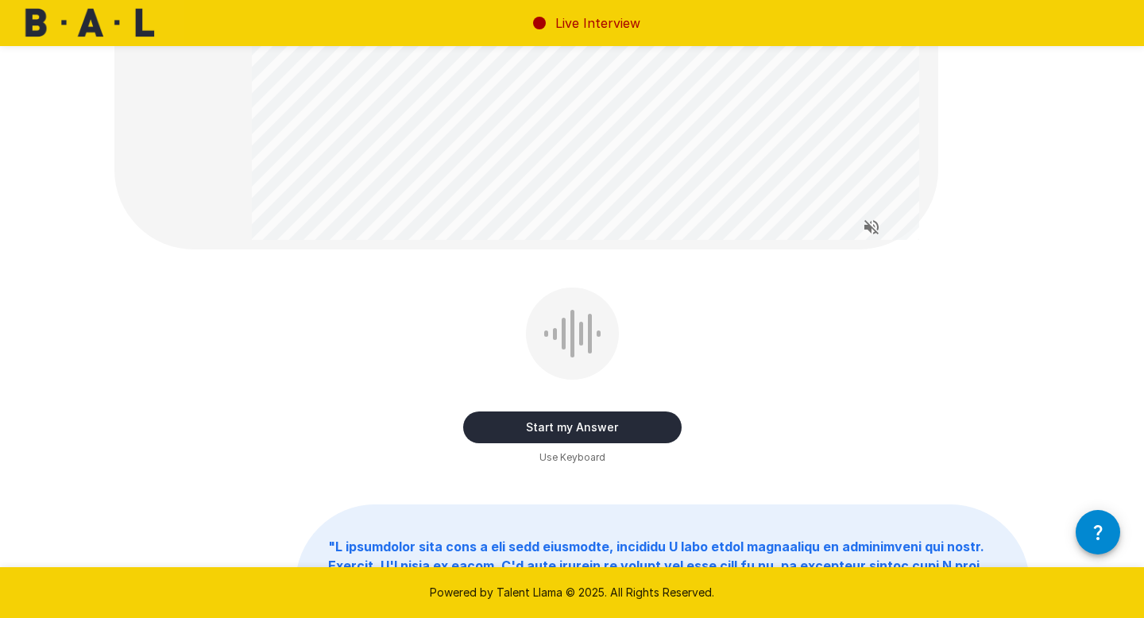
scroll to position [373, 0]
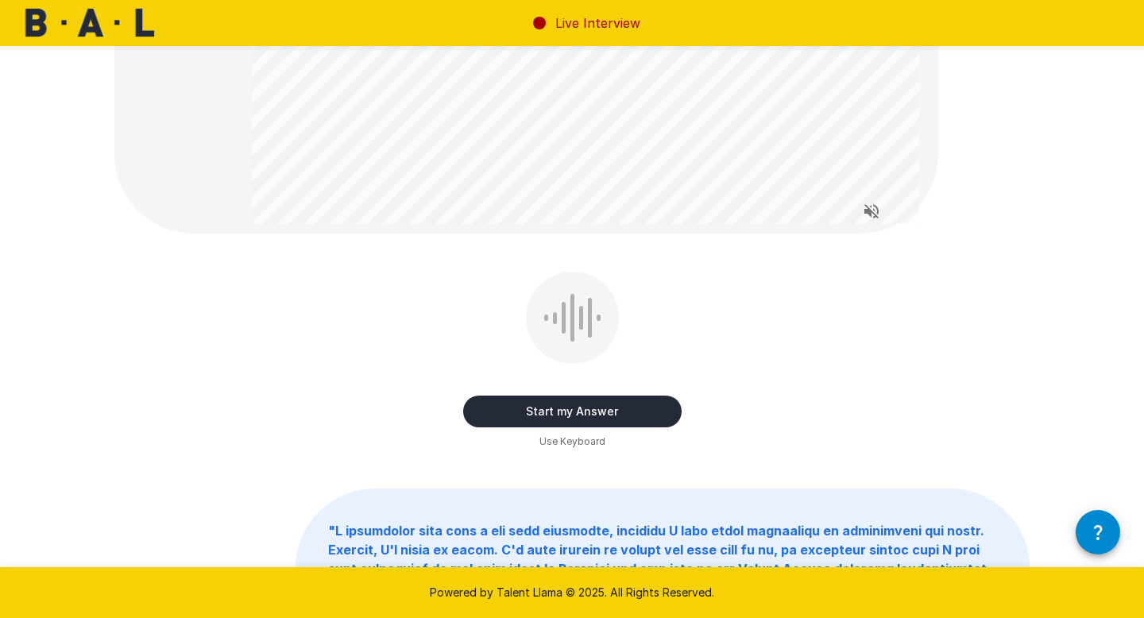
click at [651, 414] on button "Start my Answer" at bounding box center [572, 412] width 218 height 32
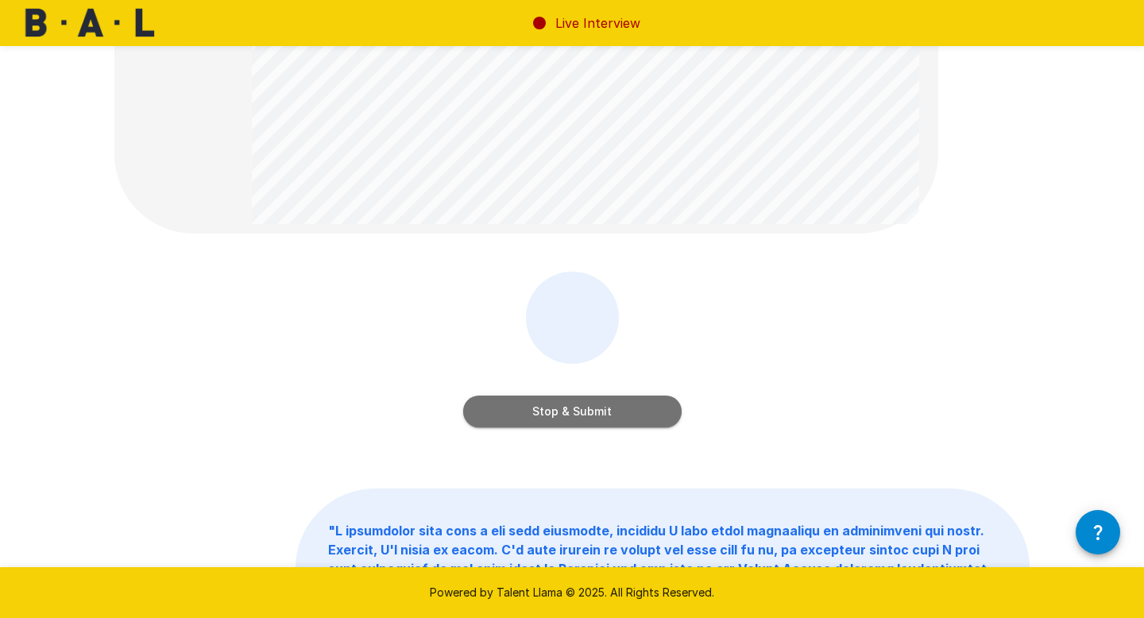
click at [651, 414] on button "Stop & Submit" at bounding box center [572, 412] width 218 height 32
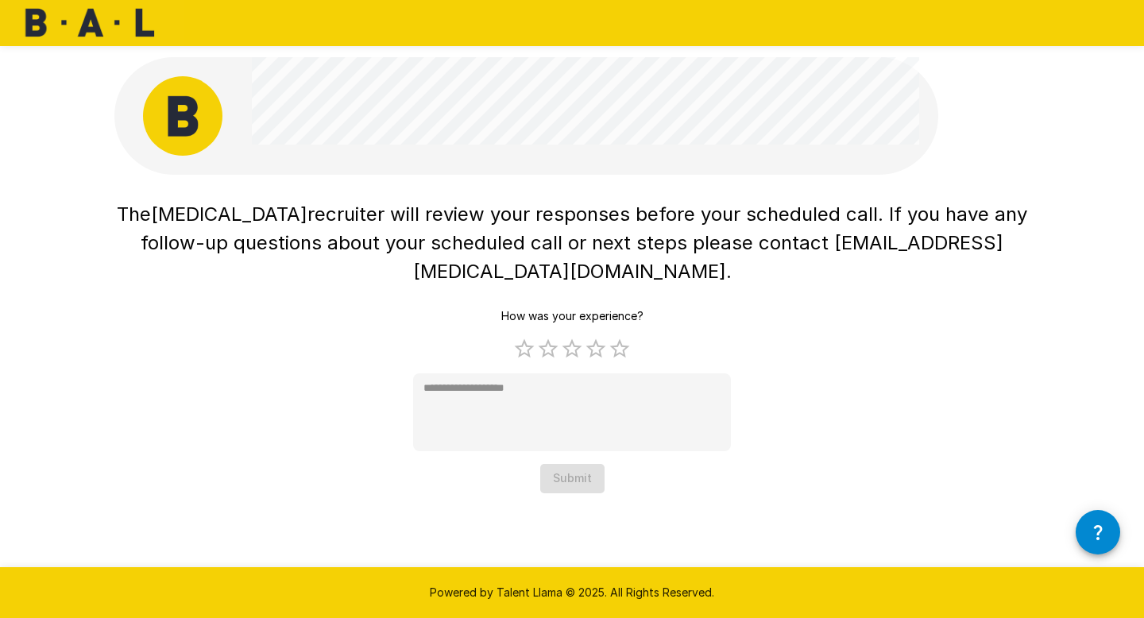
scroll to position [0, 0]
click at [625, 337] on label "5 Stars" at bounding box center [620, 349] width 24 height 24
type textarea "*"
drag, startPoint x: 604, startPoint y: 446, endPoint x: 596, endPoint y: 450, distance: 8.6
click at [604, 446] on div "How was your experience? 1 Star 2 Stars 3 Stars 4 Stars 5 Stars Empty * Submit" at bounding box center [572, 397] width 318 height 191
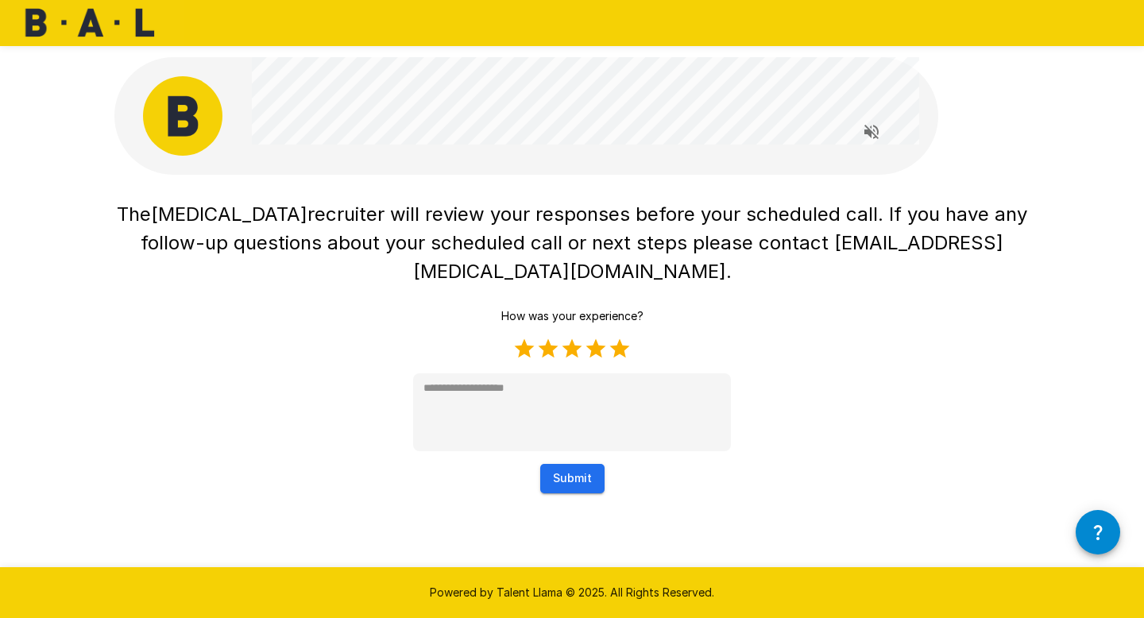
click at [581, 464] on button "Submit" at bounding box center [572, 478] width 64 height 29
